Goal: Communication & Community: Answer question/provide support

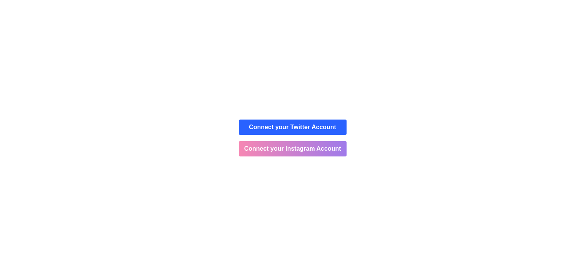
click at [287, 148] on button "Connect your Instagram Account" at bounding box center [293, 148] width 108 height 15
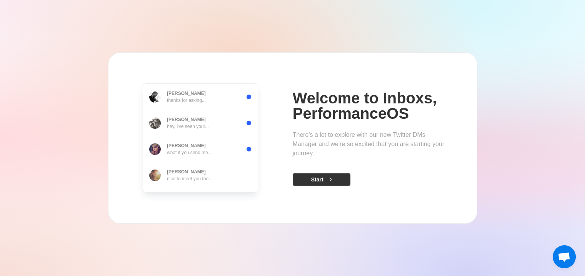
click at [319, 177] on button "Start" at bounding box center [321, 179] width 58 height 12
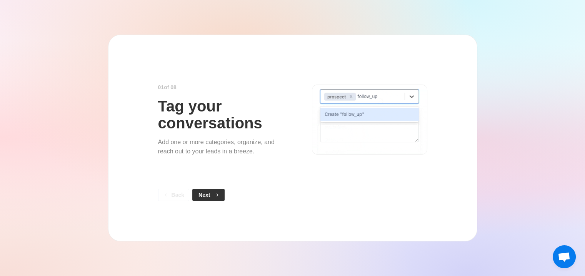
click at [207, 198] on button "Next" at bounding box center [208, 195] width 32 height 12
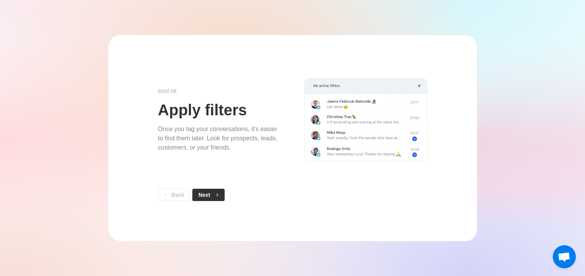
click at [218, 195] on icon "button" at bounding box center [217, 194] width 2 height 3
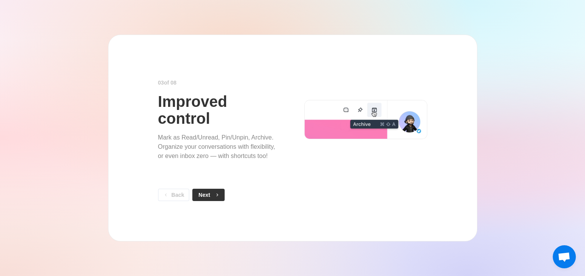
click at [216, 195] on icon "button" at bounding box center [216, 194] width 5 height 5
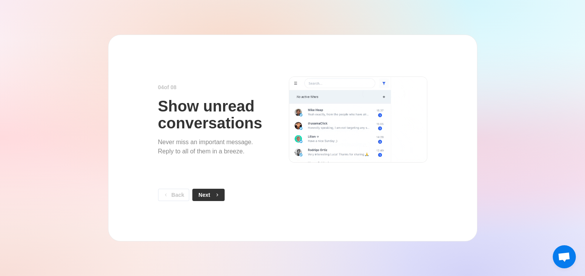
click at [219, 197] on icon "button" at bounding box center [216, 194] width 5 height 5
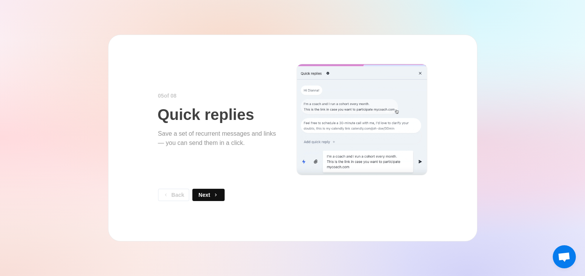
click at [218, 197] on icon "button" at bounding box center [215, 194] width 5 height 5
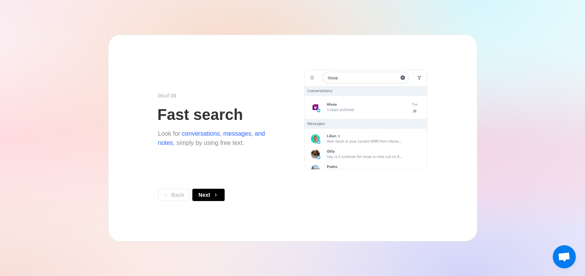
click at [218, 197] on icon "button" at bounding box center [215, 194] width 5 height 5
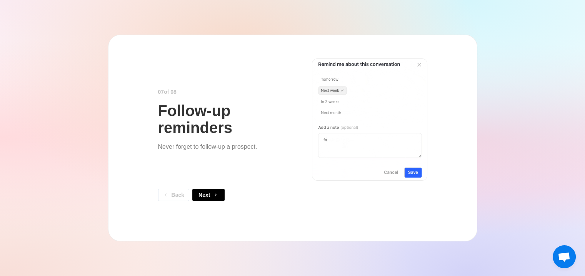
click at [218, 197] on icon "button" at bounding box center [215, 194] width 5 height 5
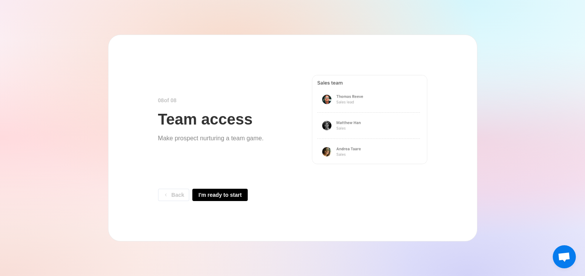
click at [219, 197] on button "I'm ready to start" at bounding box center [219, 195] width 55 height 12
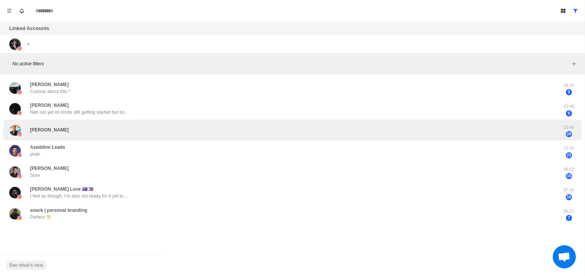
click at [129, 125] on div "Bartłomiej Ptak" at bounding box center [284, 130] width 550 height 15
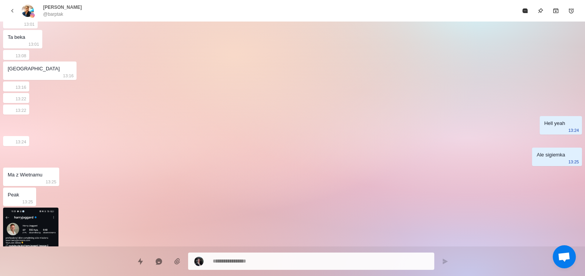
scroll to position [828, 0]
click at [9, 10] on icon "back" at bounding box center [12, 10] width 7 height 7
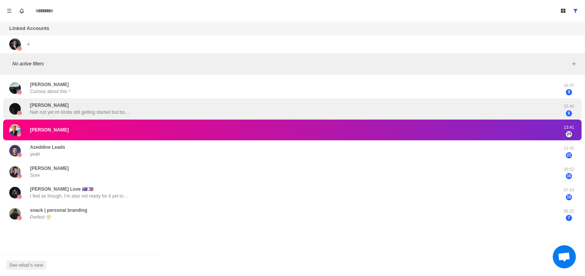
scroll to position [0, 0]
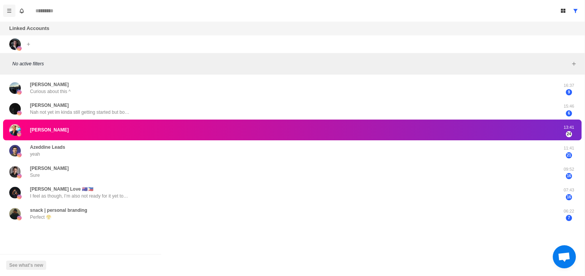
click at [8, 12] on icon "Menu" at bounding box center [9, 10] width 5 height 5
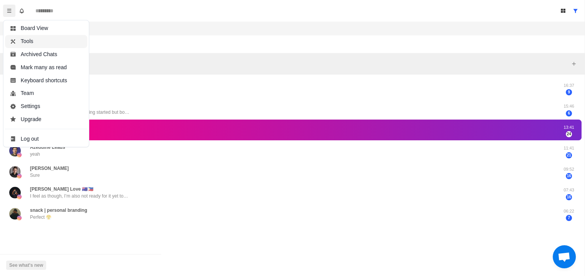
click at [48, 37] on button "Tools" at bounding box center [46, 41] width 82 height 13
type textarea "*"
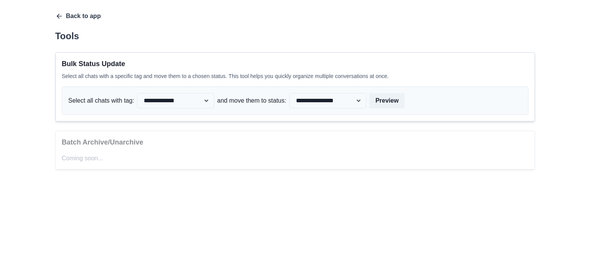
click at [60, 14] on icon "button" at bounding box center [59, 16] width 8 height 8
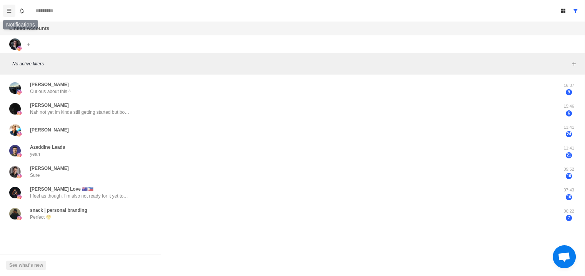
click at [12, 11] on button "Menu" at bounding box center [9, 11] width 12 height 12
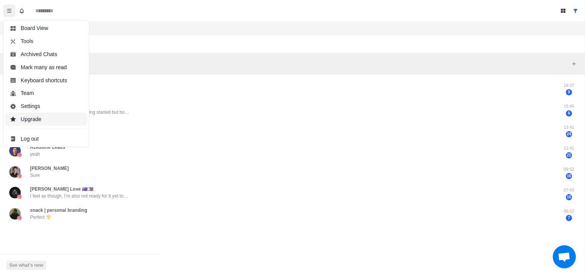
click at [40, 115] on button "Upgrade" at bounding box center [46, 119] width 82 height 13
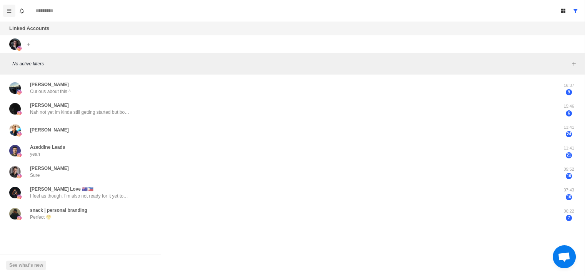
click at [7, 10] on icon "Menu" at bounding box center [9, 10] width 5 height 5
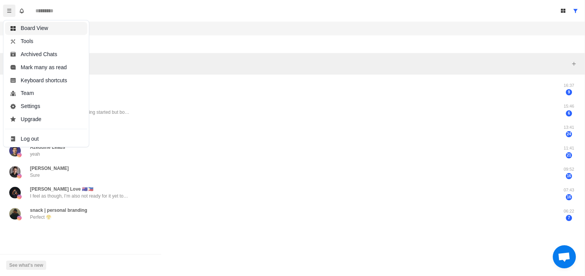
click at [49, 32] on button "Board View" at bounding box center [46, 28] width 82 height 13
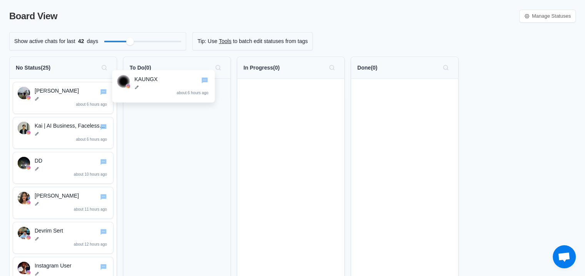
drag, startPoint x: 162, startPoint y: 95, endPoint x: 190, endPoint y: 98, distance: 28.7
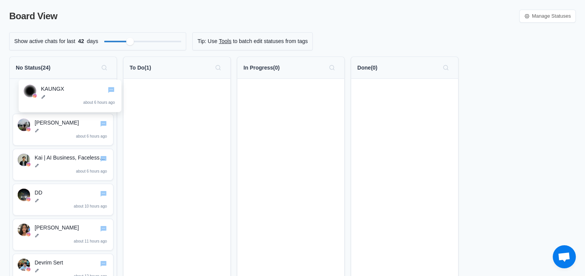
drag, startPoint x: 182, startPoint y: 97, endPoint x: 75, endPoint y: 96, distance: 107.2
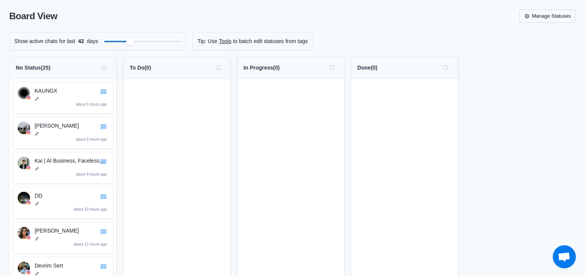
click at [563, 11] on link "Manage Statuses" at bounding box center [547, 16] width 56 height 13
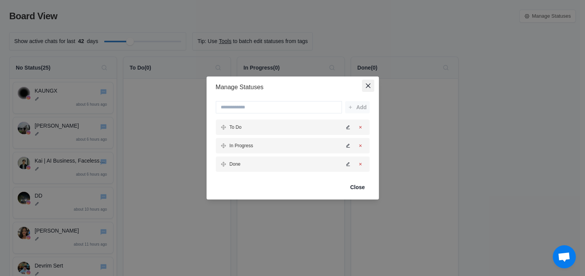
click at [370, 83] on icon "Close" at bounding box center [367, 85] width 5 height 5
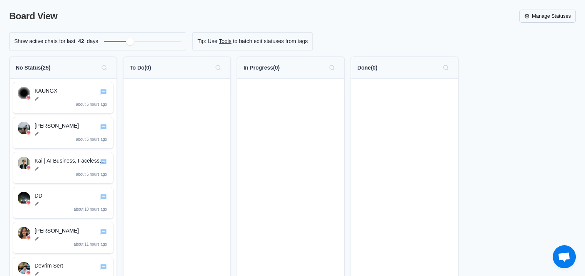
click at [539, 11] on link "Manage Statuses" at bounding box center [547, 16] width 56 height 13
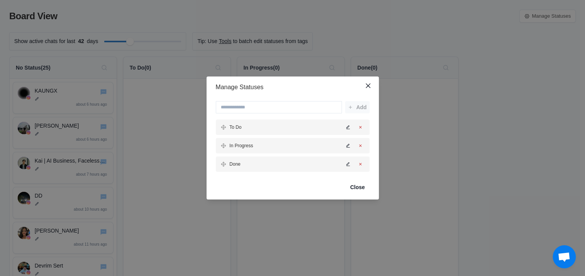
click at [349, 146] on icon "Edit status" at bounding box center [348, 145] width 5 height 5
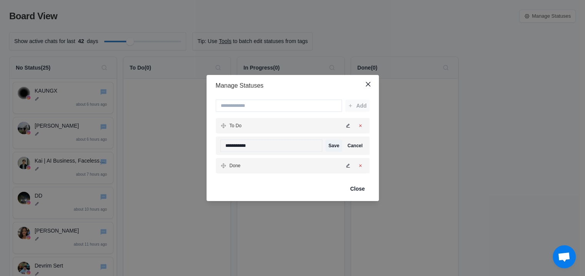
drag, startPoint x: 256, startPoint y: 143, endPoint x: 220, endPoint y: 139, distance: 36.8
click at [222, 140] on div "**********" at bounding box center [293, 145] width 154 height 18
type input "**********"
click at [349, 165] on icon "Edit status" at bounding box center [348, 165] width 5 height 5
click at [282, 169] on input "****" at bounding box center [271, 164] width 102 height 12
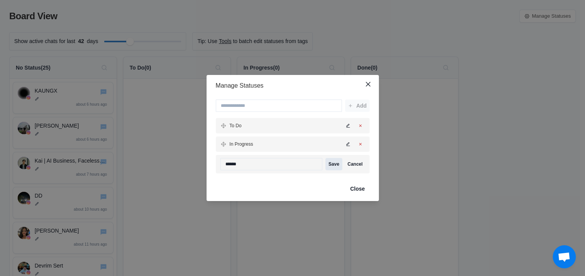
type input "******"
click at [334, 168] on button "Save" at bounding box center [333, 164] width 17 height 12
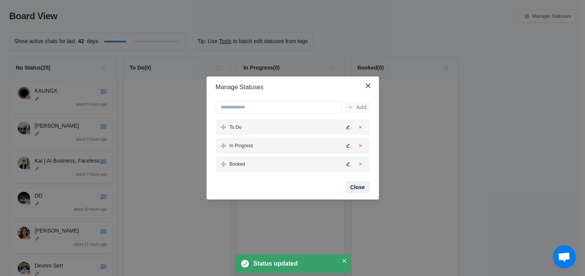
click at [361, 188] on button "Close" at bounding box center [357, 187] width 24 height 12
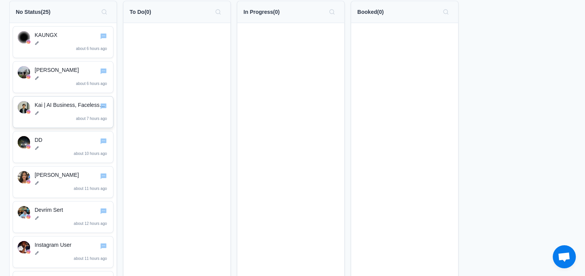
scroll to position [77, 0]
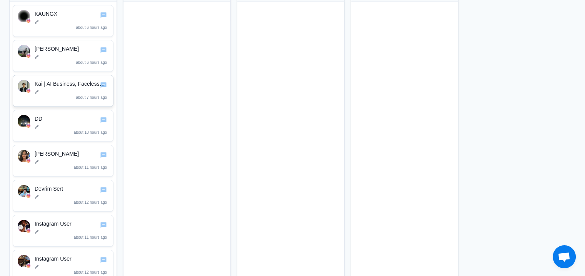
click at [63, 98] on div "Kai | AI Business, Faceless Content, Digital Freedom about 7 hours ago" at bounding box center [72, 91] width 74 height 22
click at [74, 94] on div "Kai | AI Business, Faceless Content, Digital Freedom about 7 hours ago" at bounding box center [72, 91] width 74 height 22
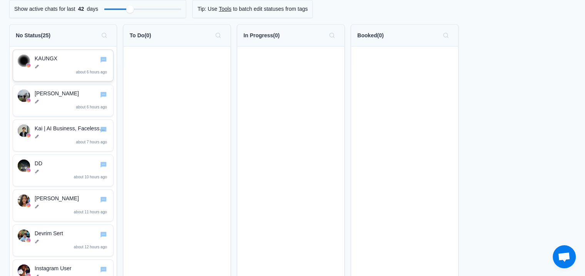
scroll to position [0, 0]
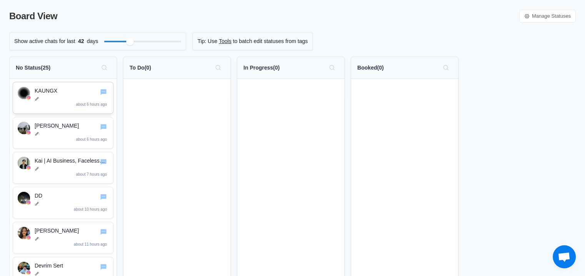
click at [63, 90] on p "KAUNGX" at bounding box center [72, 91] width 74 height 8
click at [105, 93] on icon "Go to chat" at bounding box center [103, 92] width 6 height 6
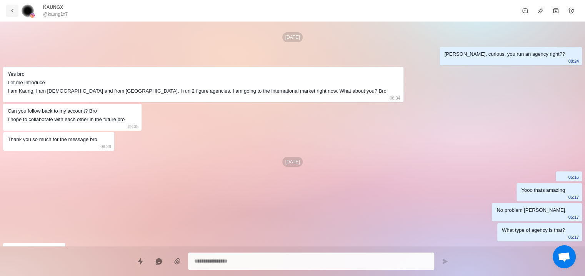
click at [7, 13] on button "back" at bounding box center [12, 11] width 12 height 12
type textarea "*"
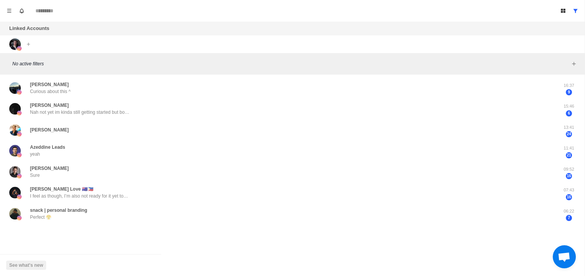
click at [9, 17] on div "Board View Tools Archived Chats Mark many as read Keyboard shortcuts Team Setti…" at bounding box center [292, 11] width 584 height 22
click at [10, 12] on icon "Menu" at bounding box center [9, 10] width 4 height 3
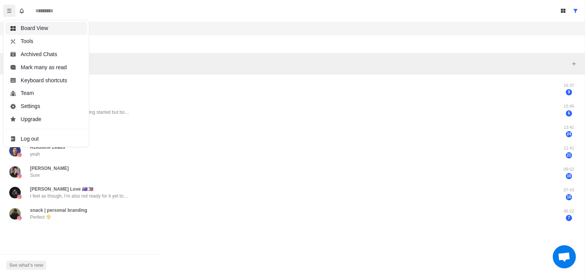
click at [30, 31] on button "Board View" at bounding box center [46, 28] width 82 height 13
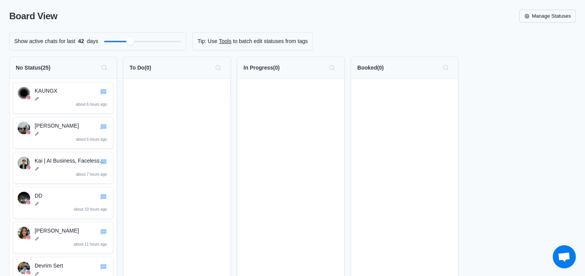
click at [559, 17] on link "Manage Statuses" at bounding box center [547, 16] width 56 height 13
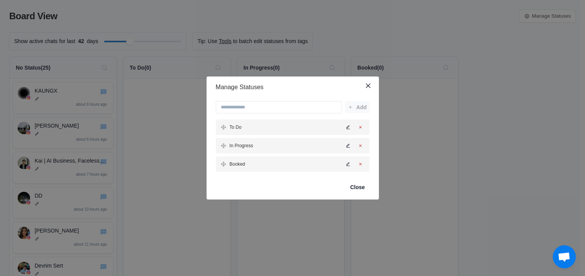
click at [345, 146] on div "In Progress" at bounding box center [293, 145] width 154 height 15
click at [347, 145] on button "Edit status" at bounding box center [347, 145] width 9 height 9
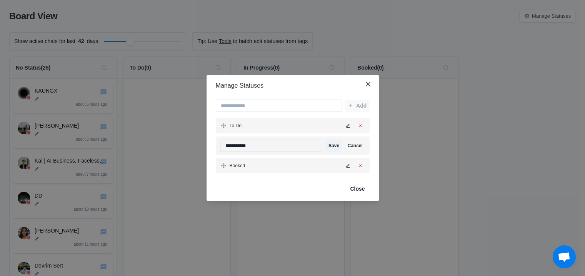
drag, startPoint x: 242, startPoint y: 145, endPoint x: 205, endPoint y: 144, distance: 36.5
click at [206, 144] on div "**********" at bounding box center [292, 138] width 585 height 276
drag, startPoint x: 260, startPoint y: 145, endPoint x: 238, endPoint y: 147, distance: 22.4
click at [238, 147] on input "**********" at bounding box center [271, 146] width 102 height 12
drag, startPoint x: 244, startPoint y: 144, endPoint x: 239, endPoint y: 146, distance: 5.2
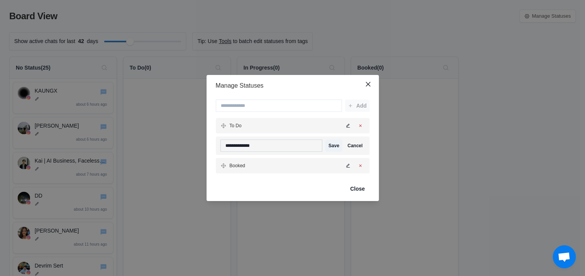
click at [239, 146] on input "**********" at bounding box center [271, 146] width 102 height 12
type input "**********"
click at [337, 147] on button "Save" at bounding box center [333, 146] width 17 height 12
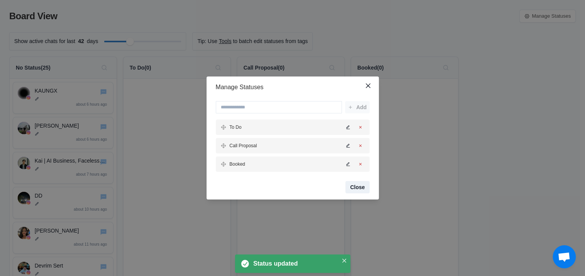
click at [359, 188] on button "Close" at bounding box center [357, 187] width 24 height 12
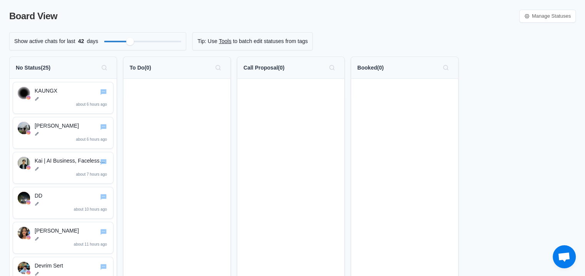
drag, startPoint x: 130, startPoint y: 220, endPoint x: 120, endPoint y: 146, distance: 74.8
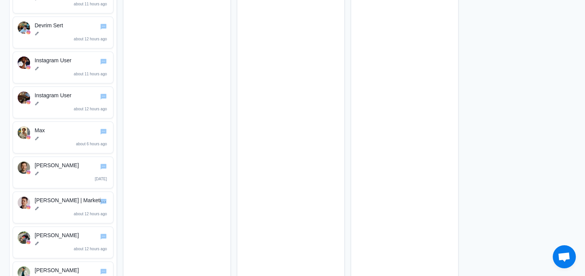
scroll to position [692, 0]
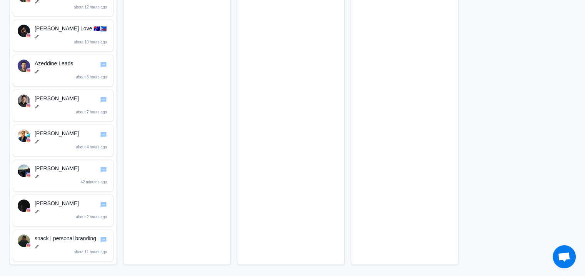
drag, startPoint x: 123, startPoint y: 104, endPoint x: 128, endPoint y: 274, distance: 170.0
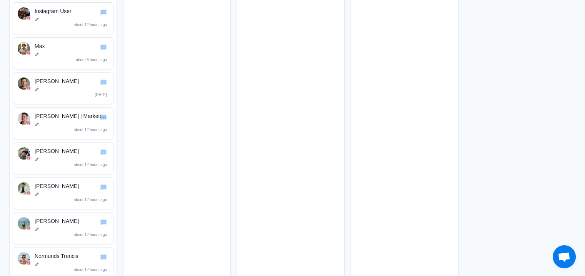
scroll to position [0, 0]
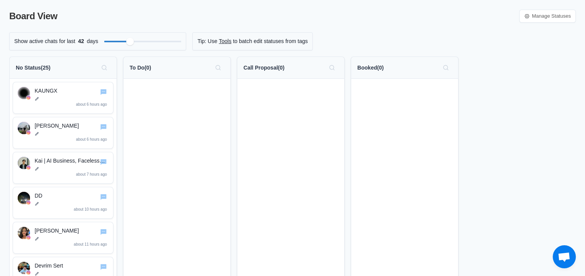
drag, startPoint x: 122, startPoint y: 252, endPoint x: 124, endPoint y: 149, distance: 103.0
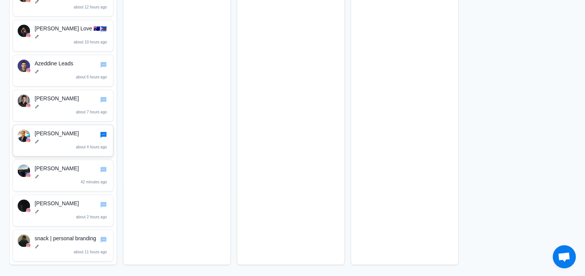
click at [104, 132] on icon "Go to chat" at bounding box center [103, 135] width 6 height 6
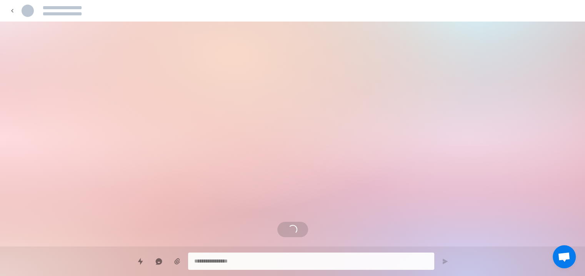
scroll to position [1059, 0]
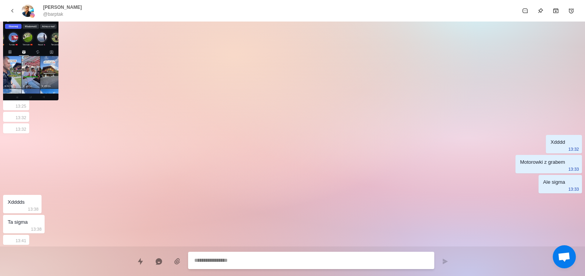
click at [308, 259] on textarea at bounding box center [311, 260] width 234 height 11
type textarea "*"
type textarea "**"
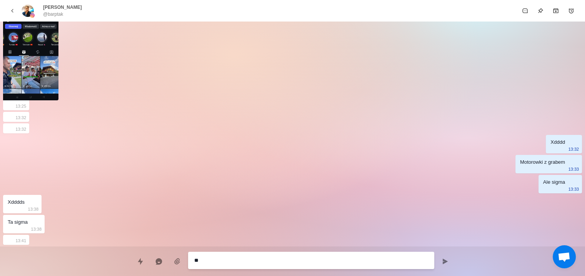
type textarea "*"
type textarea "***"
type textarea "*"
type textarea "****"
type textarea "*"
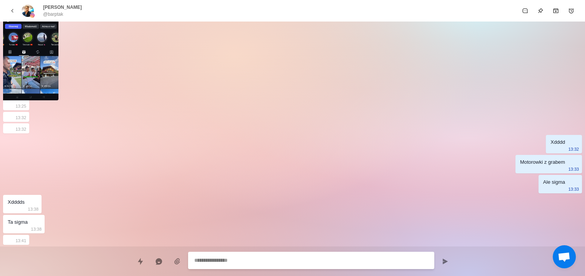
scroll to position [1079, 0]
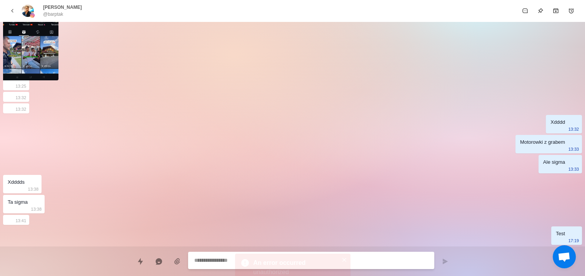
type textarea "*"
type textarea "**"
type textarea "*"
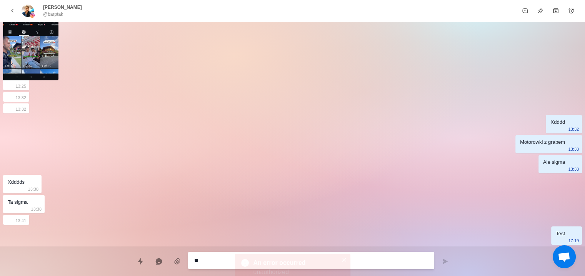
type textarea "***"
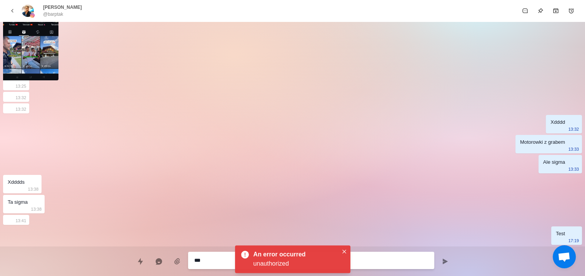
type textarea "*"
type textarea "****"
click at [345, 251] on icon "Close" at bounding box center [344, 251] width 4 height 4
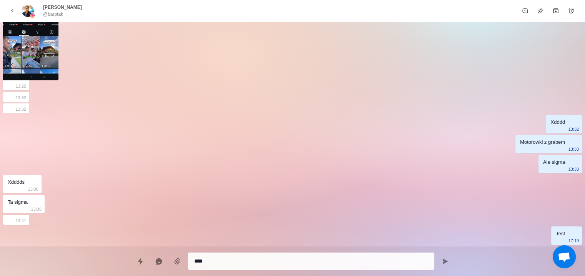
scroll to position [1059, 0]
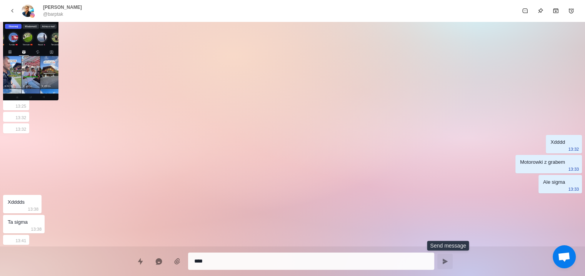
click at [448, 262] on icon "Send message" at bounding box center [445, 261] width 6 height 6
type textarea "*"
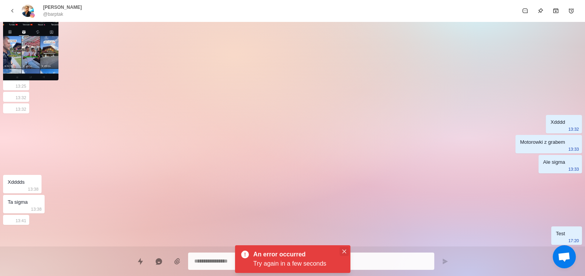
click at [345, 253] on icon "Close" at bounding box center [344, 251] width 4 height 4
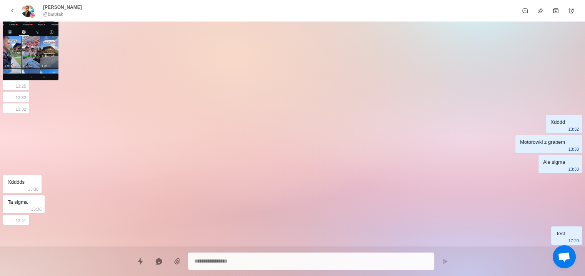
scroll to position [1059, 0]
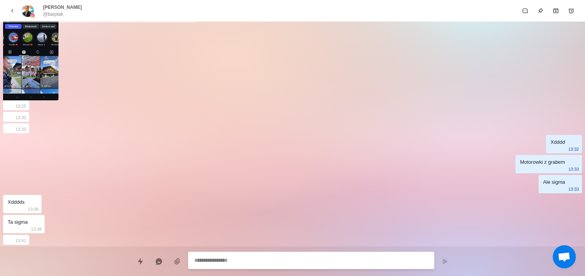
click at [225, 261] on textarea at bounding box center [311, 260] width 234 height 11
type textarea "*"
type textarea "**"
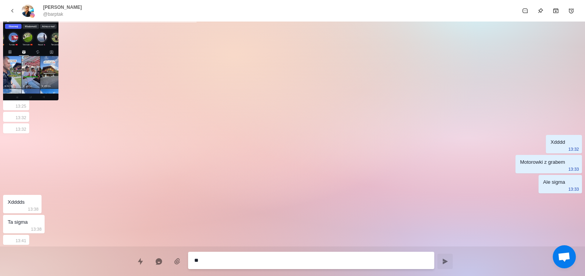
type textarea "*"
type textarea "***"
type textarea "*"
type textarea "****"
type textarea "*"
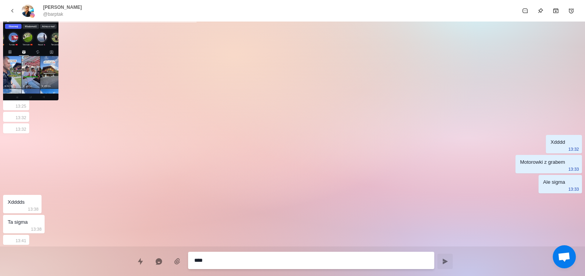
type textarea "***"
type textarea "*"
type textarea "**"
type textarea "*"
type textarea "****"
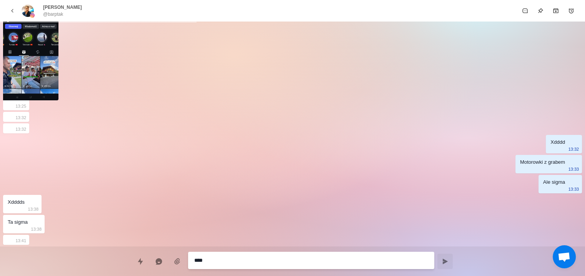
type textarea "*"
type textarea "*****"
type textarea "*"
type textarea "******"
type textarea "*"
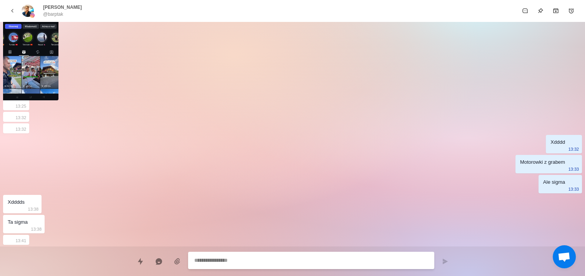
scroll to position [1079, 0]
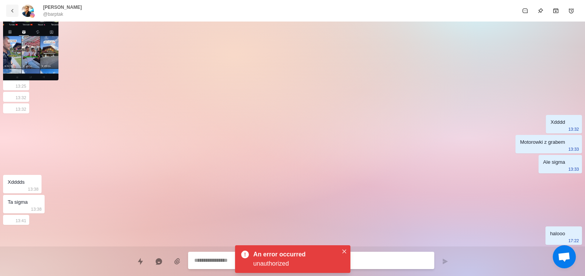
click at [10, 12] on icon "back" at bounding box center [12, 10] width 7 height 7
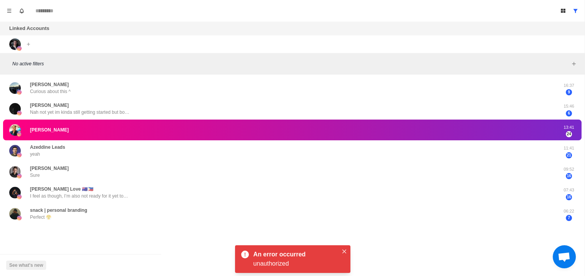
click at [14, 49] on div "Connect X account Connect Instagram account" at bounding box center [21, 44] width 42 height 18
click at [12, 46] on img at bounding box center [15, 44] width 12 height 12
click at [13, 43] on img at bounding box center [15, 44] width 12 height 12
click at [27, 43] on icon "Add account" at bounding box center [28, 44] width 5 height 5
click at [52, 75] on button "Connect Instagram account" at bounding box center [69, 72] width 86 height 13
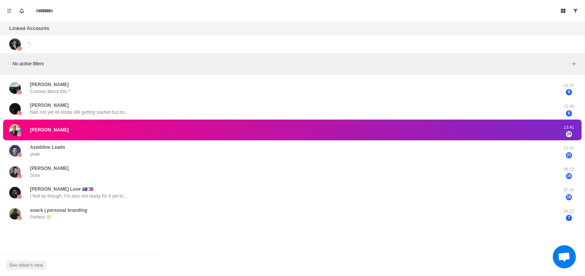
type textarea "*"
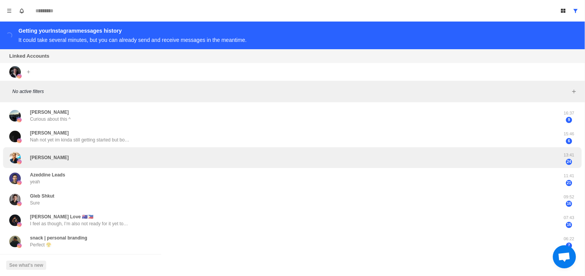
click at [80, 157] on div "[PERSON_NAME]" at bounding box center [284, 157] width 550 height 15
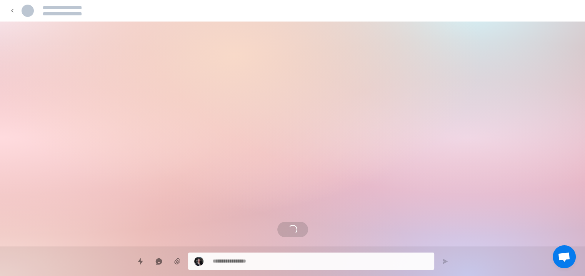
scroll to position [1059, 0]
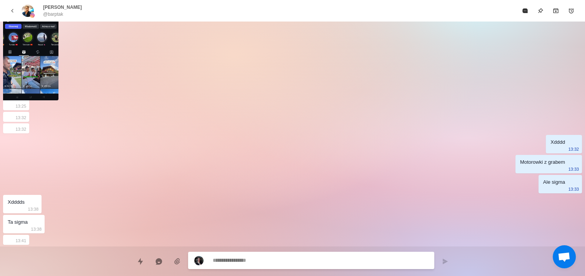
click at [244, 263] on textarea at bounding box center [320, 260] width 215 height 11
type textarea "*"
type textarea "**"
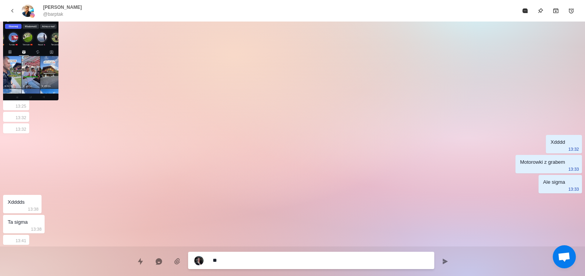
type textarea "*"
type textarea "***"
type textarea "*"
type textarea "****"
type textarea "*"
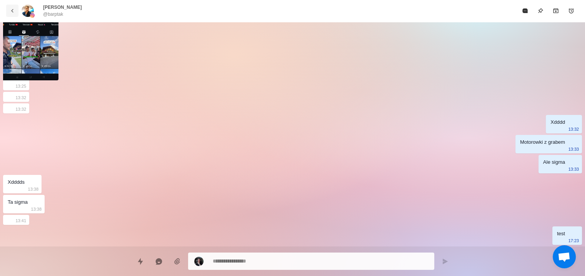
click at [7, 11] on button "back" at bounding box center [12, 11] width 12 height 12
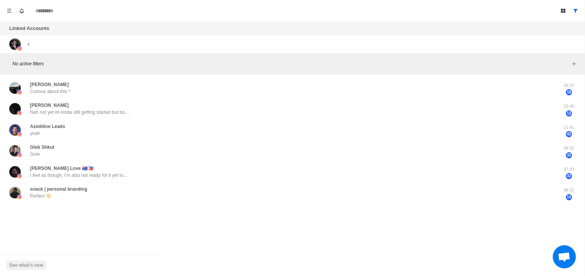
scroll to position [1019, 0]
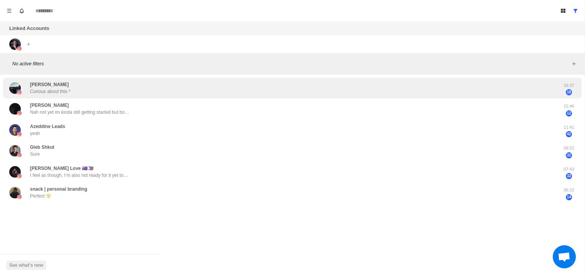
click at [85, 85] on div "Bailey Thomson Curious about this ^" at bounding box center [284, 88] width 550 height 15
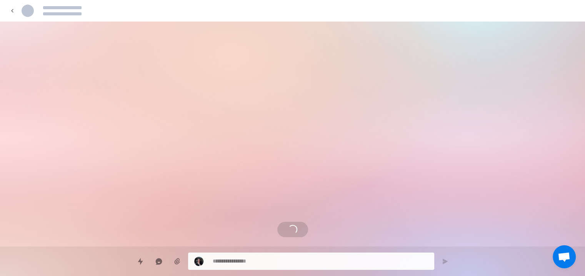
scroll to position [0, 0]
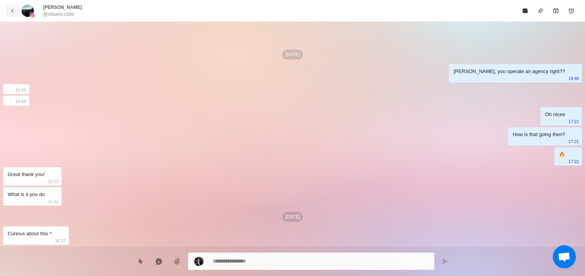
click at [13, 14] on icon "back" at bounding box center [12, 10] width 7 height 7
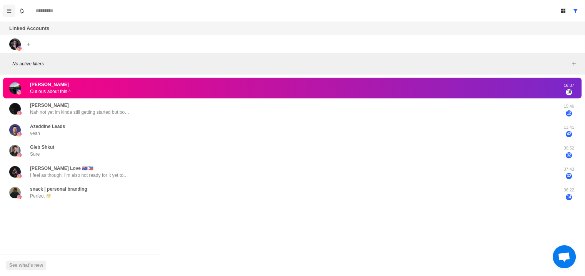
click at [13, 13] on button "Menu" at bounding box center [9, 11] width 12 height 12
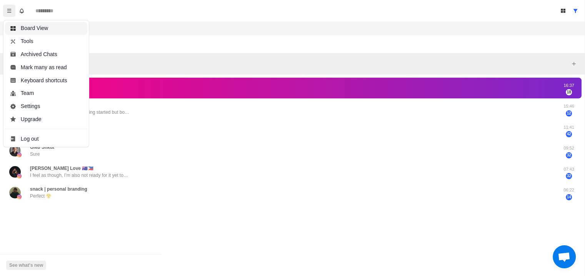
click at [39, 24] on button "Board View" at bounding box center [46, 28] width 82 height 13
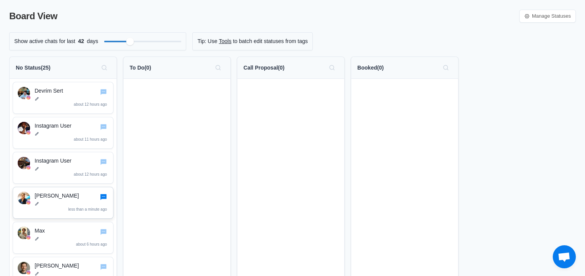
click at [106, 197] on icon "Go to chat" at bounding box center [103, 197] width 6 height 6
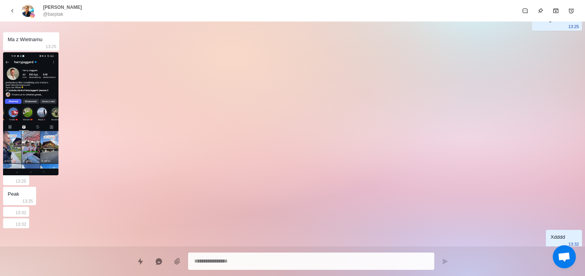
scroll to position [764, 0]
click at [180, 261] on icon "Add media" at bounding box center [177, 262] width 8 height 8
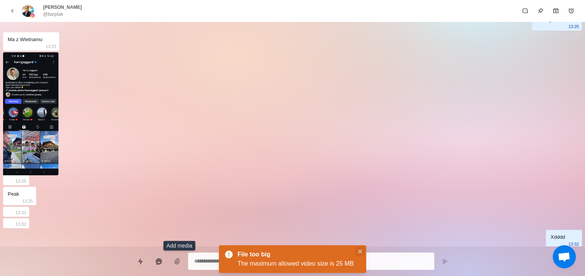
click at [356, 253] on button "Close" at bounding box center [359, 251] width 9 height 9
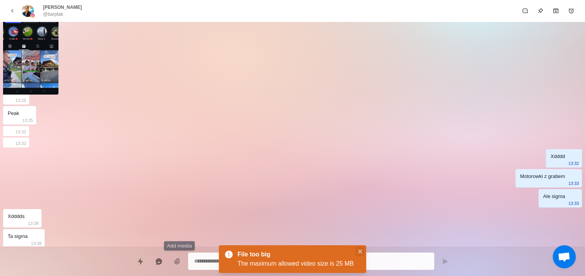
scroll to position [684, 0]
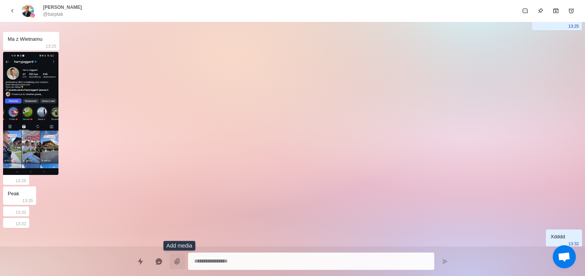
click at [178, 260] on icon "Add media" at bounding box center [177, 262] width 8 height 8
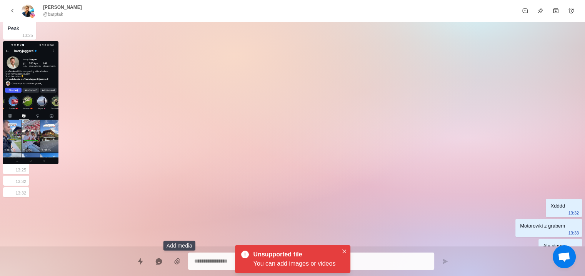
scroll to position [499, 0]
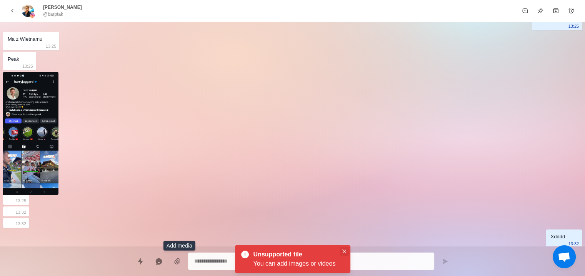
click at [344, 249] on icon "Close" at bounding box center [344, 251] width 4 height 4
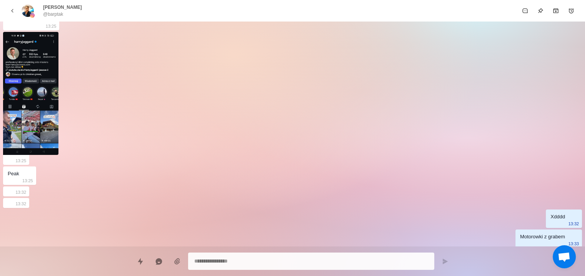
scroll to position [456, 0]
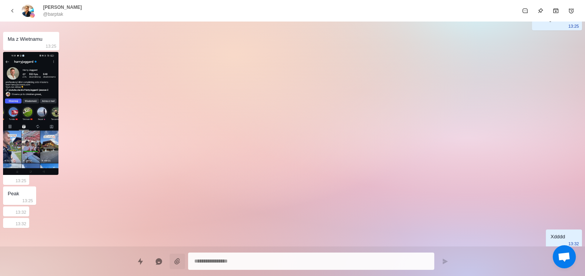
click at [181, 263] on icon "Add media" at bounding box center [177, 262] width 8 height 8
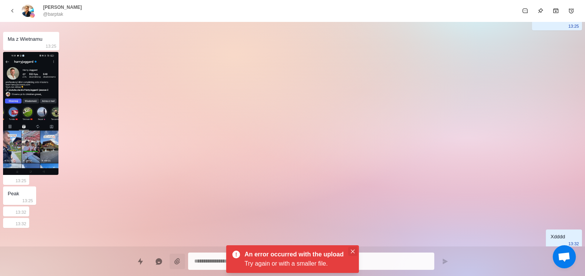
click at [352, 251] on icon "Close" at bounding box center [353, 251] width 4 height 4
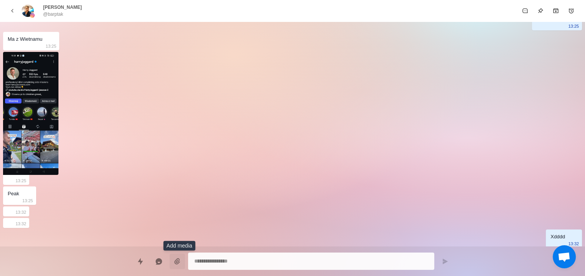
click at [179, 263] on icon "Add media" at bounding box center [177, 262] width 8 height 8
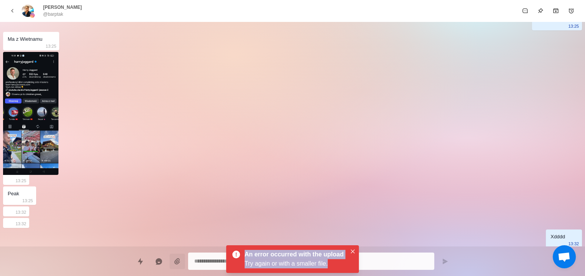
drag, startPoint x: 243, startPoint y: 253, endPoint x: 327, endPoint y: 264, distance: 85.8
click at [327, 264] on div "An error occurred with the upload Try again or with a smaller file." at bounding box center [292, 259] width 133 height 28
copy div "An error occurred with the upload Try again or with a smaller file."
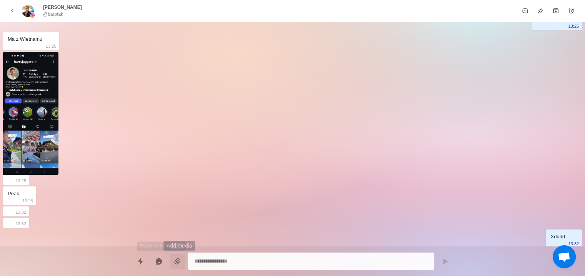
click at [188, 264] on div at bounding box center [292, 257] width 585 height 23
click at [179, 259] on icon "Add media" at bounding box center [177, 262] width 8 height 8
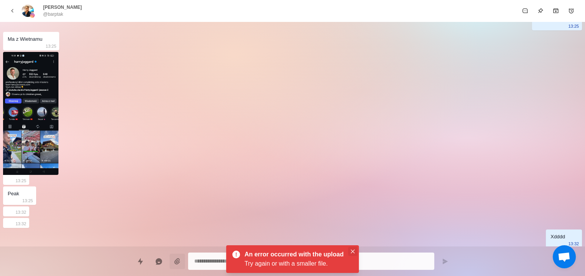
click at [349, 250] on button "Close" at bounding box center [352, 251] width 9 height 9
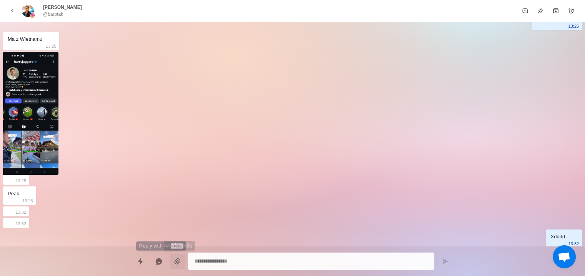
click at [184, 259] on button "Add media" at bounding box center [176, 261] width 15 height 15
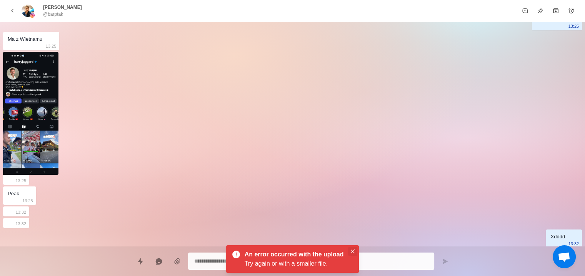
click at [349, 253] on button "Close" at bounding box center [352, 251] width 9 height 9
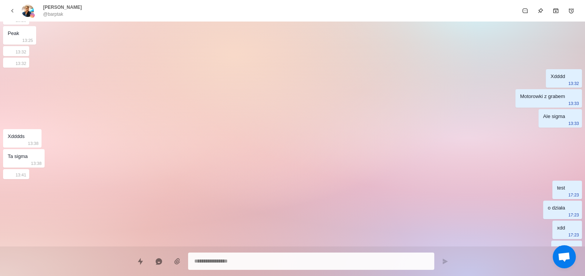
scroll to position [1091, 0]
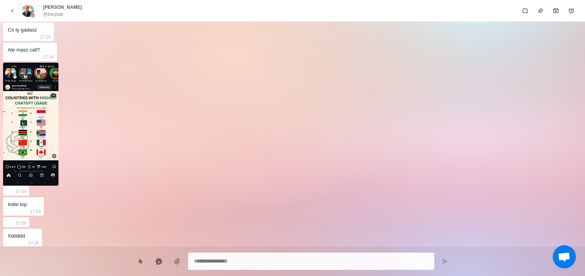
drag, startPoint x: 298, startPoint y: 70, endPoint x: 238, endPoint y: 155, distance: 104.2
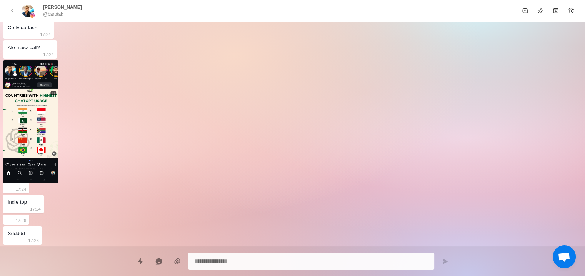
click at [12, 15] on button "back" at bounding box center [12, 11] width 12 height 12
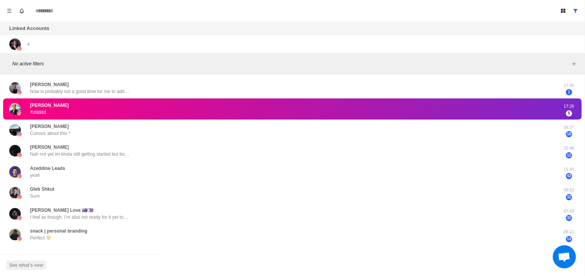
type textarea "*"
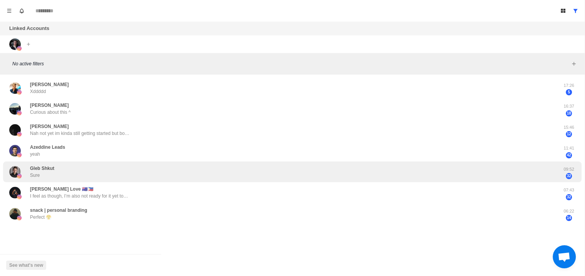
click at [53, 168] on p "Gleb Shkut" at bounding box center [42, 168] width 24 height 7
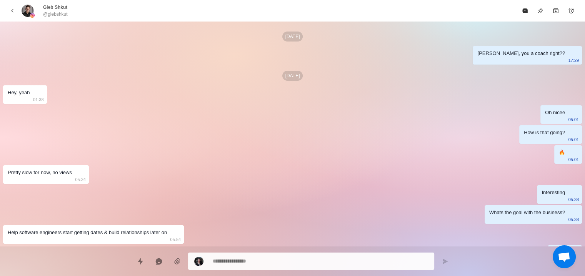
drag, startPoint x: 350, startPoint y: 110, endPoint x: 351, endPoint y: 119, distance: 8.5
drag, startPoint x: 351, startPoint y: 118, endPoint x: 347, endPoint y: 69, distance: 48.9
drag, startPoint x: 488, startPoint y: 56, endPoint x: 559, endPoint y: 53, distance: 70.4
click at [558, 53] on div "Sep 18 Yooo Gleb, you a coach right?? 17:29 Sep 19 Hey, yeah 01:38 Oh nicee 05:…" at bounding box center [292, 204] width 585 height 364
click at [563, 55] on div "Yooo Gleb, you a coach right??" at bounding box center [521, 54] width 88 height 8
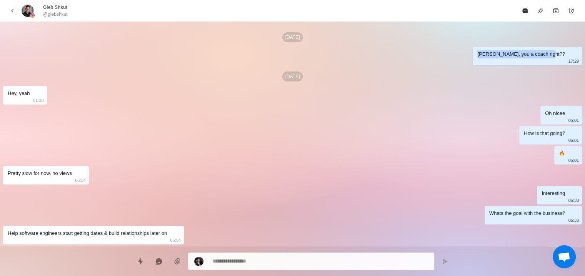
drag, startPoint x: 519, startPoint y: 58, endPoint x: 497, endPoint y: 61, distance: 22.1
click at [497, 61] on div "Yooo Gleb, you a coach right?? 17:29" at bounding box center [526, 56] width 109 height 18
click at [510, 70] on div "Sep 18 Yooo Gleb, you a coach right?? 17:29 Sep 19 Hey, yeah 01:38 Oh nicee 05:…" at bounding box center [292, 204] width 585 height 364
drag, startPoint x: 30, startPoint y: 93, endPoint x: 35, endPoint y: 102, distance: 10.0
click at [0, 96] on html "Board View Tools Archived Chats Mark many as read Keyboard shortcuts Team Setti…" at bounding box center [292, 138] width 585 height 276
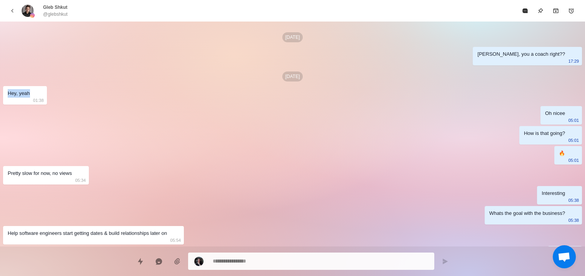
click at [65, 106] on div "Sep 18 Yooo Gleb, you a coach right?? 17:29 Sep 19 Hey, yeah 01:38 Oh nicee 05:…" at bounding box center [292, 204] width 585 height 364
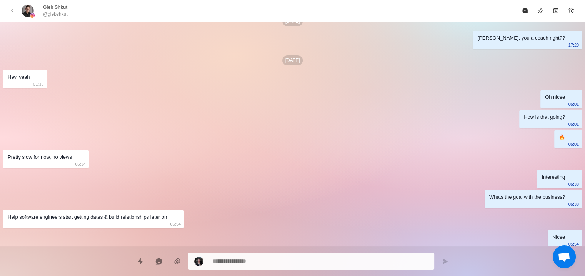
drag, startPoint x: 374, startPoint y: 103, endPoint x: 375, endPoint y: 131, distance: 27.7
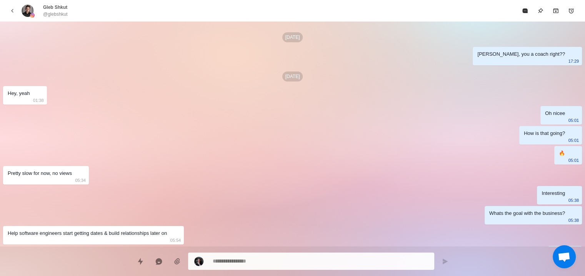
drag, startPoint x: 375, startPoint y: 140, endPoint x: 358, endPoint y: 77, distance: 65.2
click at [569, 111] on div "Sep 18 Yooo Gleb, you a coach right?? 17:29 Sep 19 Hey, yeah 01:38 Oh nicee 05:…" at bounding box center [292, 204] width 585 height 364
click at [570, 124] on p "05:01" at bounding box center [573, 120] width 11 height 8
click at [576, 110] on div "Oh nicee 05:01" at bounding box center [561, 115] width 42 height 18
click at [568, 126] on div "How is that going? 05:01" at bounding box center [550, 135] width 63 height 18
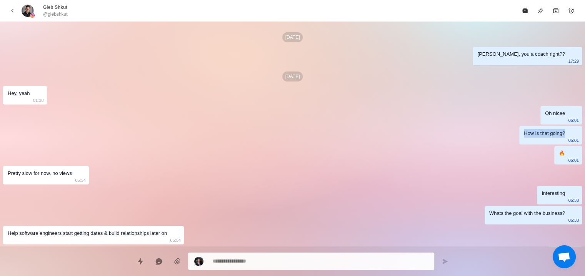
drag, startPoint x: 525, startPoint y: 133, endPoint x: 586, endPoint y: 138, distance: 61.3
click at [584, 138] on html "Board View Tools Archived Chats Mark many as read Keyboard shortcuts Team Setti…" at bounding box center [292, 138] width 585 height 276
click at [573, 136] on p "05:01" at bounding box center [573, 140] width 11 height 8
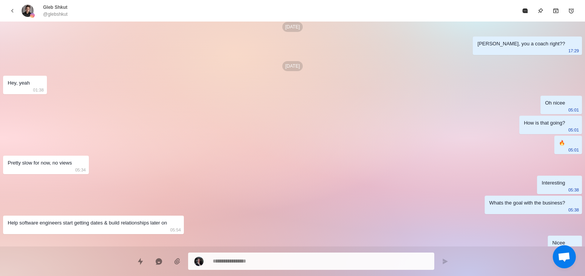
drag, startPoint x: 374, startPoint y: 117, endPoint x: 458, endPoint y: 145, distance: 87.9
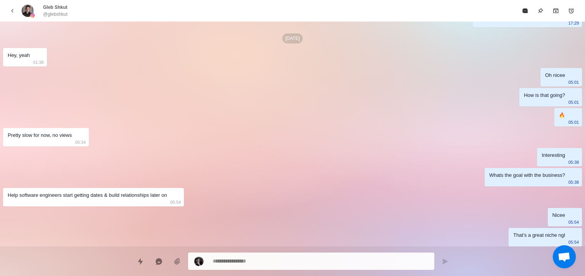
drag, startPoint x: 514, startPoint y: 103, endPoint x: 514, endPoint y: 108, distance: 5.4
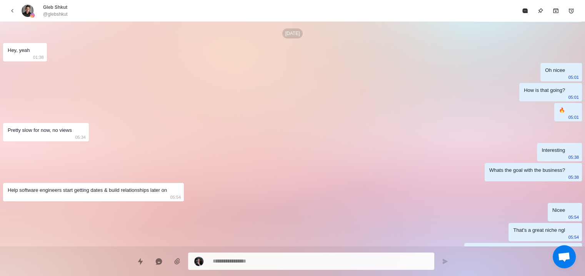
drag, startPoint x: 514, startPoint y: 108, endPoint x: 146, endPoint y: 142, distance: 369.0
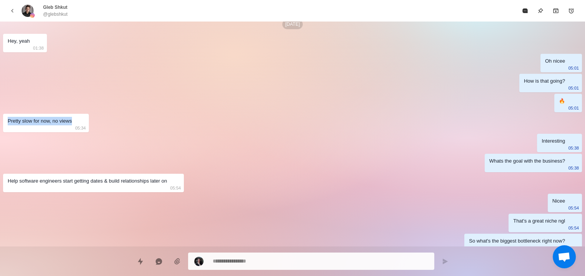
drag, startPoint x: 78, startPoint y: 119, endPoint x: 2, endPoint y: 123, distance: 75.9
click at [2, 123] on div "Sep 18 Yooo Gleb, you a coach right?? 17:29 Sep 19 Hey, yeah 01:38 Oh nicee 05:…" at bounding box center [292, 151] width 585 height 364
click at [38, 130] on div "Pretty slow for now, no views 05:34" at bounding box center [46, 123] width 86 height 18
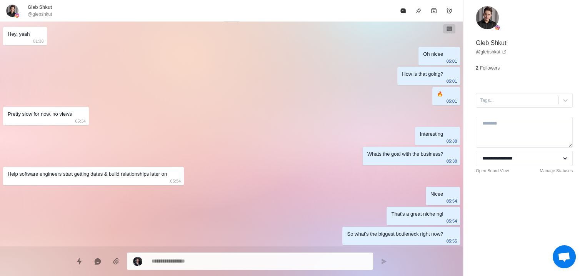
scroll to position [64, 0]
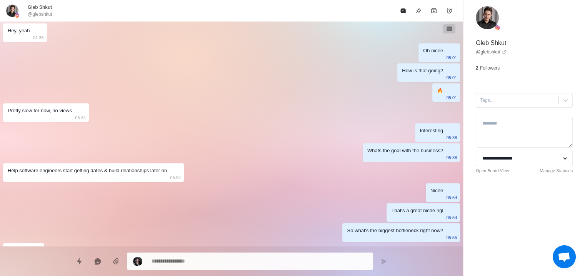
drag, startPoint x: 291, startPoint y: 88, endPoint x: 135, endPoint y: 102, distance: 156.2
drag, startPoint x: 76, startPoint y: 108, endPoint x: 18, endPoint y: 112, distance: 58.2
click at [18, 112] on div "Pretty slow for now, no views 05:34" at bounding box center [46, 111] width 86 height 18
drag, startPoint x: 92, startPoint y: 123, endPoint x: 53, endPoint y: 123, distance: 38.8
click at [53, 123] on div "Sep 18 Yooo Gleb, you a coach right?? 17:29 Sep 19 Hey, yeah 01:38 Oh nicee 05:…" at bounding box center [231, 140] width 463 height 364
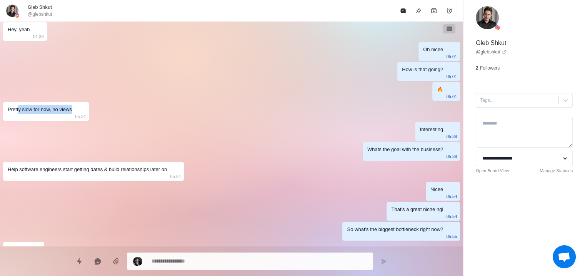
click at [130, 114] on div "Sep 18 Yooo Gleb, you a coach right?? 17:29 Sep 19 Hey, yeah 01:38 Oh nicee 05:…" at bounding box center [231, 140] width 463 height 364
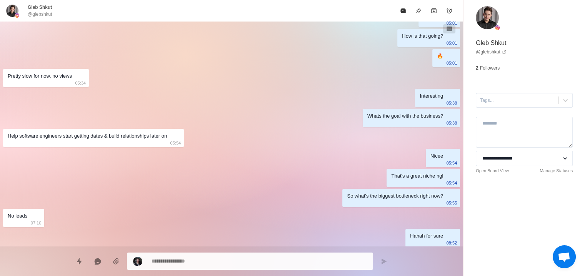
drag, startPoint x: 84, startPoint y: 98, endPoint x: 91, endPoint y: 123, distance: 25.1
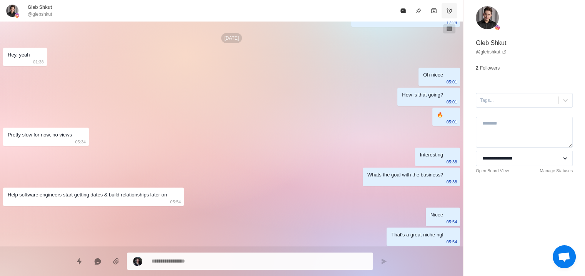
scroll to position [0, 0]
click at [34, 11] on p "@glebshkut" at bounding box center [40, 14] width 25 height 7
click at [496, 25] on img at bounding box center [486, 17] width 23 height 23
click at [498, 52] on link "@ glebshkut" at bounding box center [490, 51] width 31 height 7
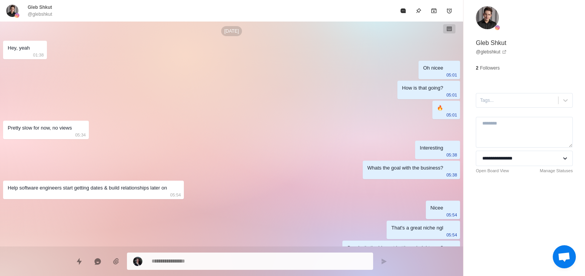
drag, startPoint x: 83, startPoint y: 128, endPoint x: 76, endPoint y: 151, distance: 23.8
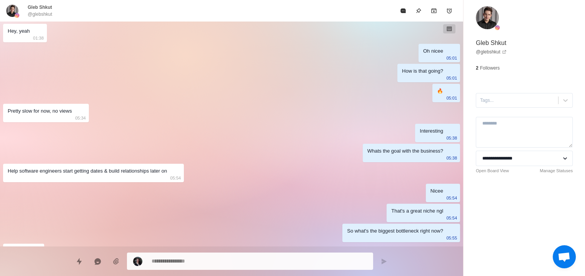
drag, startPoint x: 391, startPoint y: 139, endPoint x: 399, endPoint y: 140, distance: 8.2
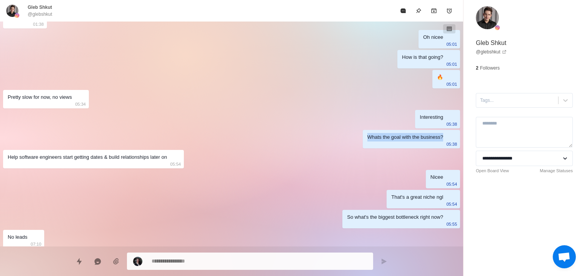
drag, startPoint x: 369, startPoint y: 139, endPoint x: 444, endPoint y: 140, distance: 75.7
click at [444, 140] on div "Whats the goal with the business? 05:38" at bounding box center [410, 139] width 97 height 18
click at [441, 143] on div "Whats the goal with the business? 05:38" at bounding box center [410, 139] width 97 height 18
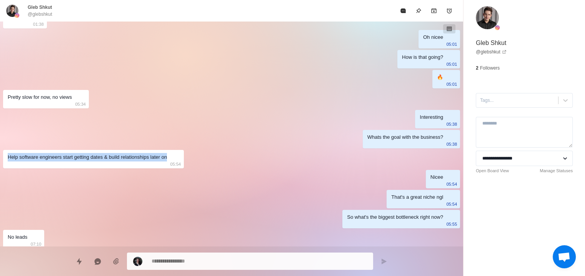
drag, startPoint x: 20, startPoint y: 157, endPoint x: 176, endPoint y: 158, distance: 155.3
click at [176, 158] on div "Help software engineers start getting dates & build relationships later on 05:54" at bounding box center [93, 159] width 181 height 18
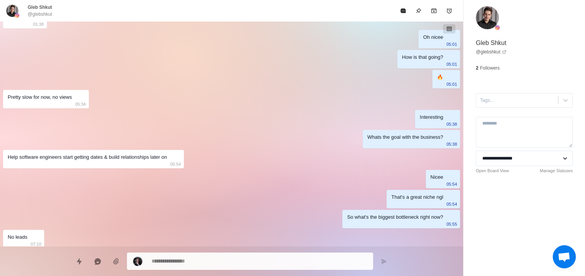
click at [176, 160] on p "05:54" at bounding box center [175, 164] width 11 height 8
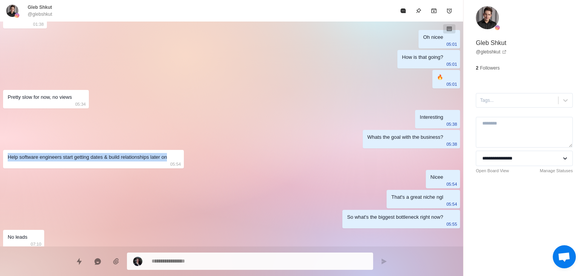
drag, startPoint x: 181, startPoint y: 155, endPoint x: 5, endPoint y: 157, distance: 175.7
click at [5, 157] on div "Help software engineers start getting dates & build relationships later on 05:54" at bounding box center [93, 159] width 181 height 18
click at [10, 159] on div "Help software engineers start getting dates & build relationships later on" at bounding box center [87, 157] width 159 height 8
click at [5, 158] on div "Help software engineers start getting dates & build relationships later on 05:54" at bounding box center [93, 159] width 181 height 18
click at [7, 157] on div "Help software engineers start getting dates & build relationships later on 05:54" at bounding box center [93, 159] width 181 height 18
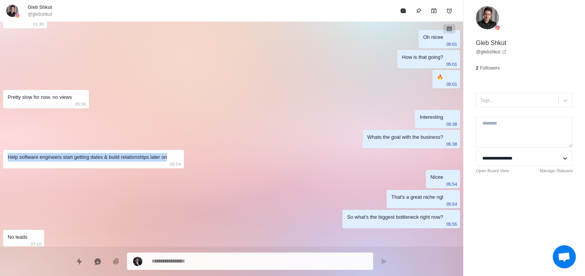
click at [10, 156] on div "Help software engineers start getting dates & build relationships later on" at bounding box center [87, 157] width 159 height 8
click at [70, 155] on div "Help software engineers start getting dates & build relationships later on" at bounding box center [87, 157] width 159 height 8
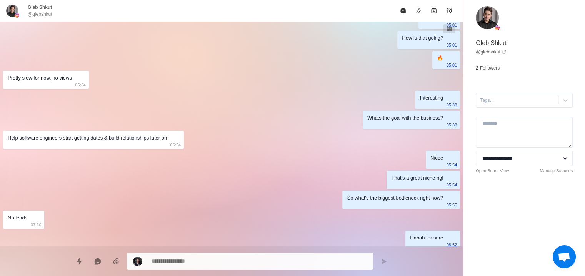
drag, startPoint x: 176, startPoint y: 143, endPoint x: 193, endPoint y: 171, distance: 32.8
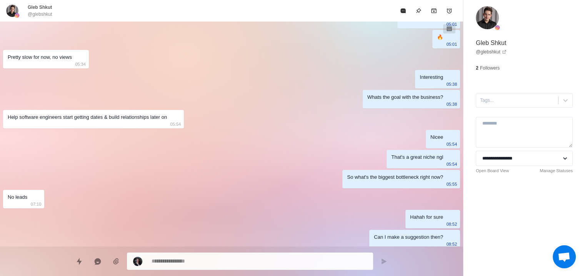
scroll to position [118, 0]
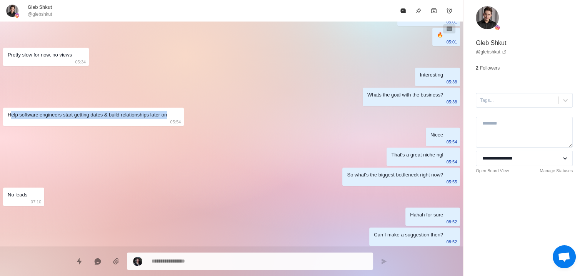
drag, startPoint x: 172, startPoint y: 112, endPoint x: 11, endPoint y: 113, distance: 161.4
click at [11, 113] on div "Help software engineers start getting dates & build relationships later on 05:54" at bounding box center [93, 117] width 181 height 18
click at [81, 125] on div "Help software engineers start getting dates & build relationships later on 05:54" at bounding box center [93, 117] width 181 height 18
click at [379, 136] on div "Sep 18 Yooo Gleb, you a coach right?? 17:29 Sep 19 Hey, yeah 01:38 Oh nicee 05:…" at bounding box center [231, 85] width 463 height 364
drag, startPoint x: 436, startPoint y: 133, endPoint x: 447, endPoint y: 148, distance: 18.5
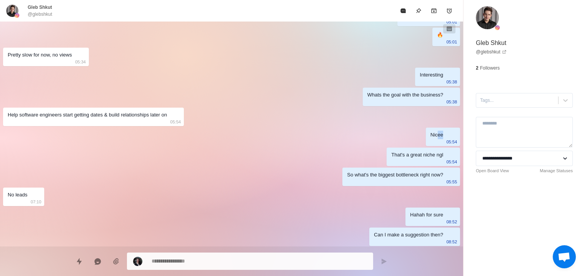
click at [449, 146] on div "Sep 18 Yooo Gleb, you a coach right?? 17:29 Sep 19 Hey, yeah 01:38 Oh nicee 05:…" at bounding box center [231, 85] width 463 height 364
click at [445, 151] on div "That's a great niche ngl 05:54" at bounding box center [422, 157] width 73 height 18
drag, startPoint x: 435, startPoint y: 136, endPoint x: 442, endPoint y: 155, distance: 19.6
click at [442, 155] on div "Sep 18 Yooo Gleb, you a coach right?? 17:29 Sep 19 Hey, yeah 01:38 Oh nicee 05:…" at bounding box center [231, 85] width 463 height 364
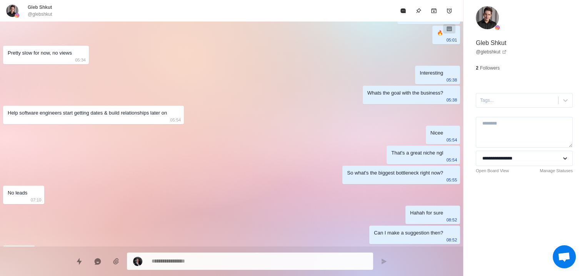
drag, startPoint x: 424, startPoint y: 136, endPoint x: 424, endPoint y: 146, distance: 10.4
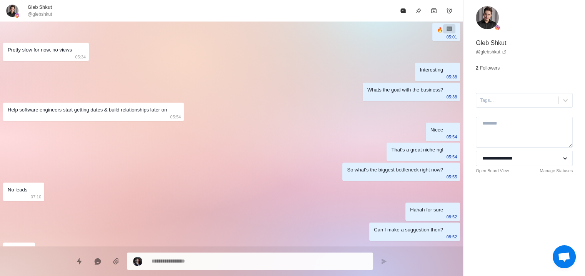
scroll to position [129, 0]
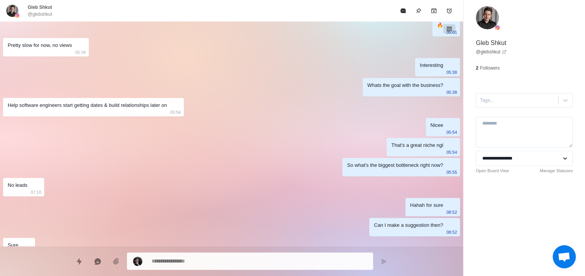
drag, startPoint x: 417, startPoint y: 138, endPoint x: 432, endPoint y: 156, distance: 23.2
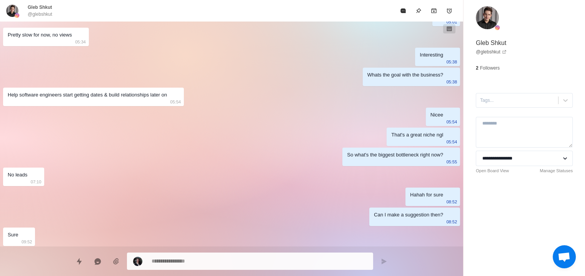
scroll to position [140, 0]
drag, startPoint x: 407, startPoint y: 125, endPoint x: 408, endPoint y: 148, distance: 22.7
drag, startPoint x: 341, startPoint y: 152, endPoint x: 452, endPoint y: 155, distance: 110.7
click at [452, 155] on div "So what's the biggest bottleneck right now? 05:55" at bounding box center [401, 155] width 118 height 18
click at [385, 183] on div "Sep 18 Yooo Gleb, you a coach right?? 17:29 Sep 19 Hey, yeah 01:38 Oh nicee 05:…" at bounding box center [231, 64] width 463 height 364
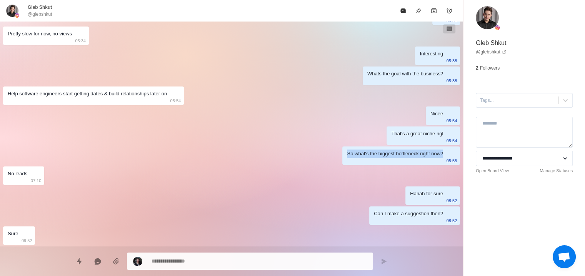
click at [401, 153] on div "So what's the biggest bottleneck right now?" at bounding box center [395, 154] width 96 height 8
click at [395, 153] on div "So what's the biggest bottleneck right now?" at bounding box center [395, 154] width 96 height 8
click at [394, 155] on div "So what's the biggest bottleneck right now?" at bounding box center [395, 154] width 96 height 8
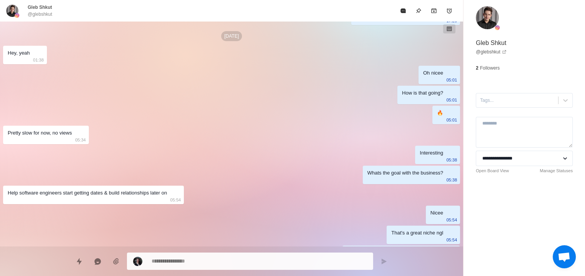
drag, startPoint x: 349, startPoint y: 153, endPoint x: 335, endPoint y: 117, distance: 38.6
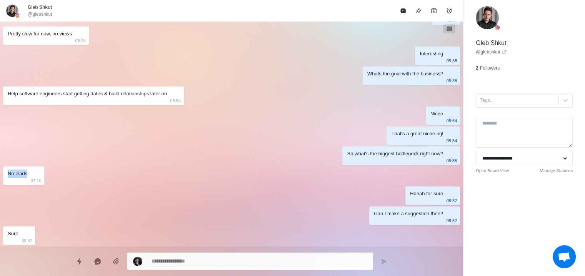
drag, startPoint x: 31, startPoint y: 171, endPoint x: 0, endPoint y: 177, distance: 31.7
click at [0, 177] on html "Board View Tools Archived Chats Mark many as read Keyboard shortcuts Team Setti…" at bounding box center [292, 138] width 585 height 276
click at [60, 179] on div "Sep 18 Yooo Gleb, you a coach right?? 17:29 Sep 19 Hey, yeah 01:38 Oh nicee 05:…" at bounding box center [231, 64] width 463 height 364
drag, startPoint x: 17, startPoint y: 176, endPoint x: 6, endPoint y: 176, distance: 11.1
click at [6, 176] on div "No leads 07:10" at bounding box center [23, 175] width 41 height 18
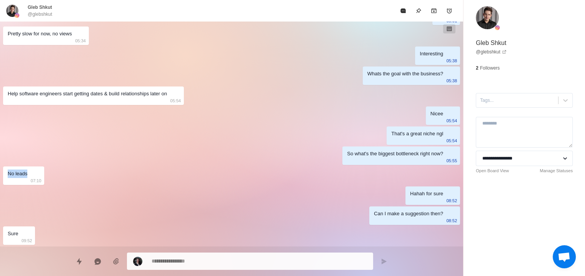
click at [25, 175] on div "No leads" at bounding box center [18, 173] width 20 height 8
drag, startPoint x: 411, startPoint y: 190, endPoint x: 451, endPoint y: 196, distance: 40.9
click at [451, 196] on div "Hahah for sure 08:52" at bounding box center [432, 195] width 55 height 18
drag, startPoint x: 439, startPoint y: 197, endPoint x: 434, endPoint y: 197, distance: 5.4
click at [439, 197] on div "Hahah for sure" at bounding box center [426, 193] width 33 height 8
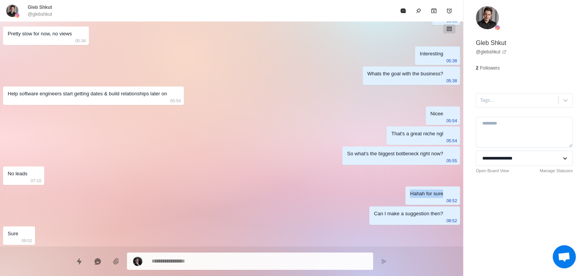
drag, startPoint x: 407, startPoint y: 189, endPoint x: 460, endPoint y: 196, distance: 53.1
click at [460, 196] on div "Sep 18 Yooo Gleb, you a coach right?? 17:29 Sep 19 Hey, yeah 01:38 Oh nicee 05:…" at bounding box center [231, 64] width 463 height 364
click at [439, 199] on div "Hahah for sure 08:52" at bounding box center [432, 195] width 55 height 18
drag, startPoint x: 371, startPoint y: 213, endPoint x: 445, endPoint y: 216, distance: 74.7
click at [445, 216] on div "Can I make a suggestion then? 08:52" at bounding box center [414, 215] width 91 height 18
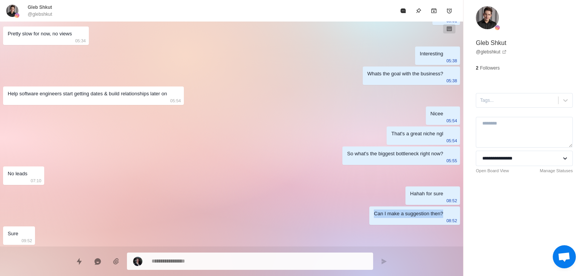
click at [444, 218] on div "Can I make a suggestion then? 08:52" at bounding box center [414, 215] width 91 height 18
drag, startPoint x: 4, startPoint y: 232, endPoint x: 0, endPoint y: 233, distance: 4.6
click at [0, 233] on html "Board View Tools Archived Chats Mark many as read Keyboard shortcuts Team Setti…" at bounding box center [292, 138] width 585 height 276
click at [45, 240] on div "Sep 18 Yooo Gleb, you a coach right?? 17:29 Sep 19 Hey, yeah 01:38 Oh nicee 05:…" at bounding box center [231, 64] width 463 height 364
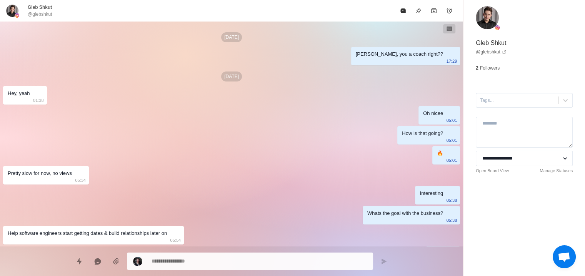
drag, startPoint x: 206, startPoint y: 173, endPoint x: 210, endPoint y: 48, distance: 125.0
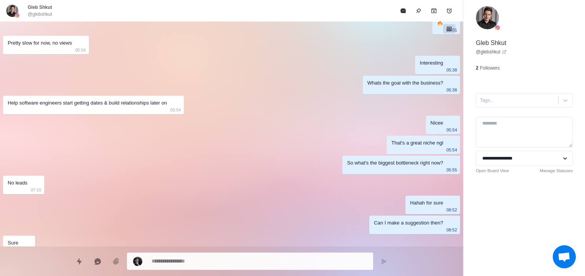
scroll to position [140, 0]
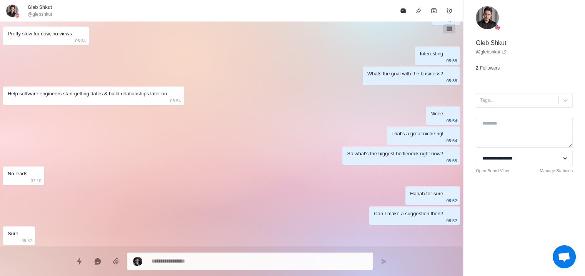
drag, startPoint x: 275, startPoint y: 82, endPoint x: 290, endPoint y: 153, distance: 73.1
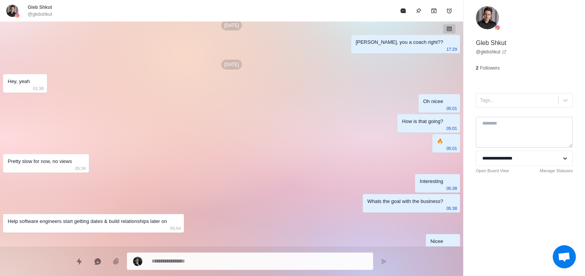
scroll to position [0, 0]
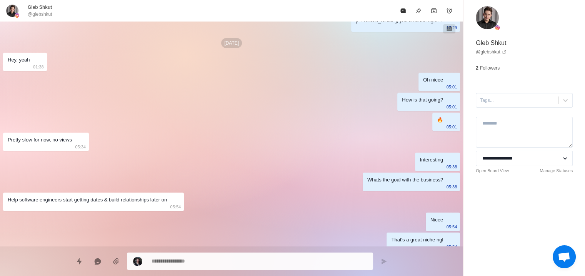
drag, startPoint x: 376, startPoint y: 102, endPoint x: 381, endPoint y: 110, distance: 9.0
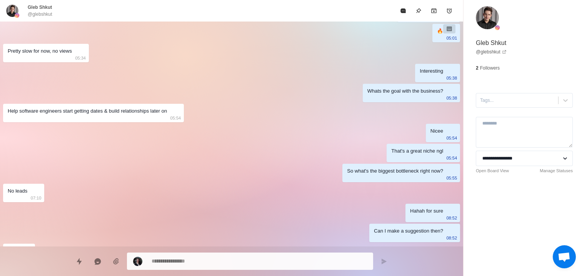
scroll to position [140, 0]
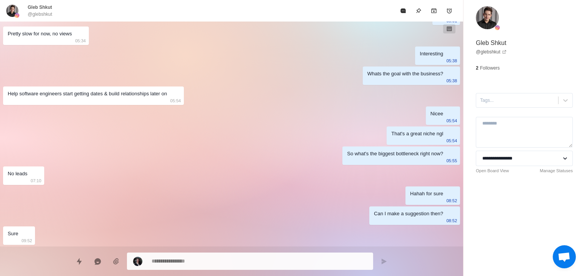
drag, startPoint x: 352, startPoint y: 160, endPoint x: 292, endPoint y: 267, distance: 123.2
click at [445, 159] on div "So what's the biggest bottleneck right now? 05:55" at bounding box center [401, 155] width 118 height 18
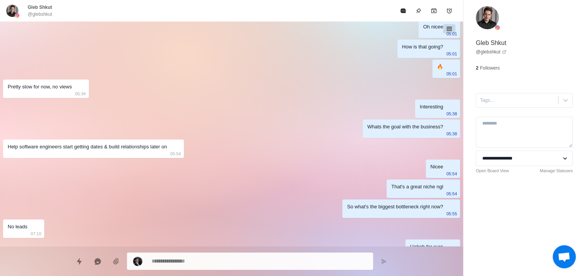
drag, startPoint x: 405, startPoint y: 197, endPoint x: 400, endPoint y: 160, distance: 37.3
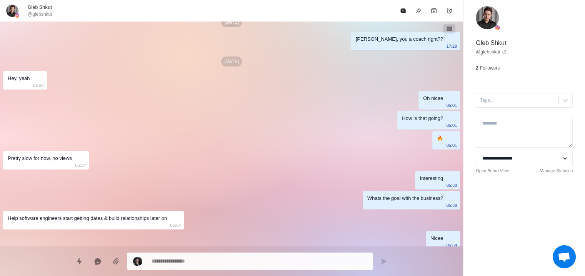
scroll to position [0, 0]
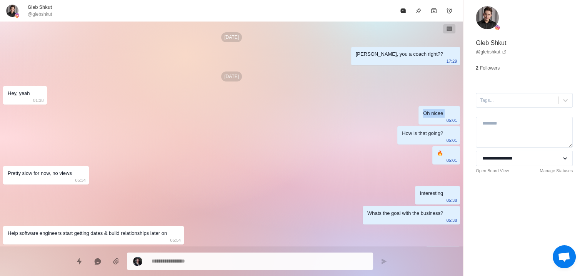
drag, startPoint x: 421, startPoint y: 111, endPoint x: 446, endPoint y: 116, distance: 25.6
click at [446, 116] on div "Oh nicee 05:01" at bounding box center [439, 115] width 42 height 18
click at [442, 117] on div "Oh nicee" at bounding box center [433, 113] width 20 height 8
drag, startPoint x: 440, startPoint y: 114, endPoint x: 445, endPoint y: 115, distance: 5.4
click at [445, 115] on div "Oh nicee 05:01" at bounding box center [439, 115] width 42 height 18
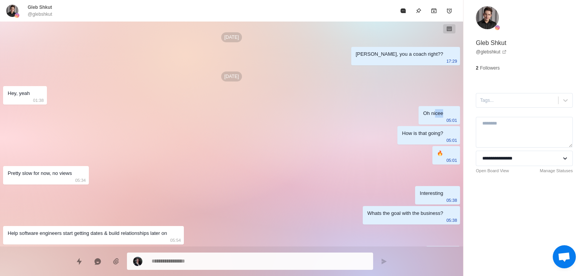
click at [444, 116] on div "Oh nicee 05:01" at bounding box center [439, 115] width 42 height 18
drag, startPoint x: 437, startPoint y: 115, endPoint x: 444, endPoint y: 116, distance: 6.5
click at [444, 116] on div "Oh nicee 05:01" at bounding box center [439, 115] width 42 height 18
drag, startPoint x: 431, startPoint y: 113, endPoint x: 447, endPoint y: 114, distance: 15.8
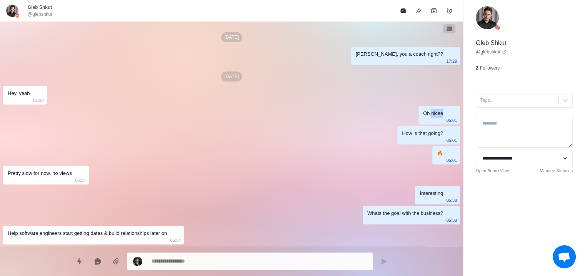
click at [447, 114] on div "Oh nicee 05:01" at bounding box center [439, 115] width 42 height 18
click at [449, 118] on p "05:01" at bounding box center [451, 120] width 11 height 8
drag, startPoint x: 400, startPoint y: 135, endPoint x: 449, endPoint y: 141, distance: 48.9
click at [449, 141] on div "How is that going? 05:01" at bounding box center [428, 135] width 63 height 18
click at [442, 145] on div "Sep 18 Yooo Gleb, you a coach right?? 17:29 Sep 19 Hey, yeah 01:38 Oh nicee 05:…" at bounding box center [231, 204] width 463 height 364
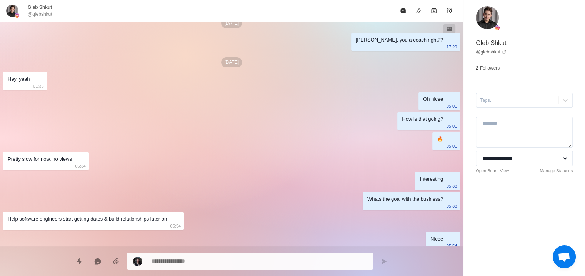
drag, startPoint x: 407, startPoint y: 126, endPoint x: 414, endPoint y: 156, distance: 30.2
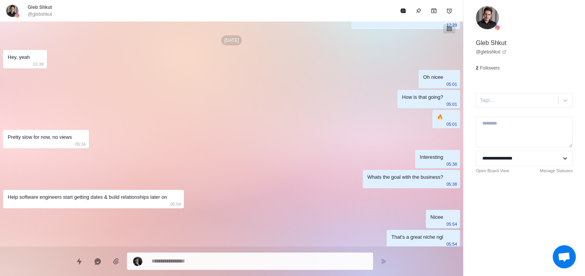
scroll to position [64, 0]
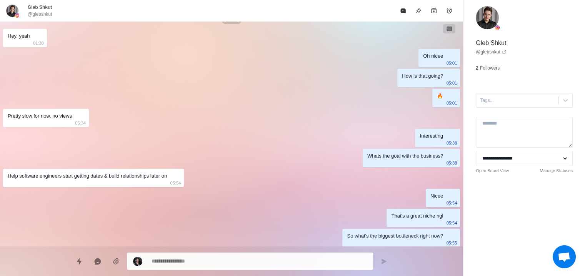
drag, startPoint x: 421, startPoint y: 135, endPoint x: 427, endPoint y: 159, distance: 24.5
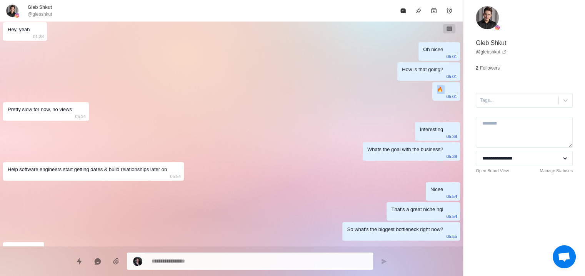
drag, startPoint x: 436, startPoint y: 86, endPoint x: 447, endPoint y: 93, distance: 13.1
click at [447, 93] on div "🔥 05:01" at bounding box center [446, 91] width 28 height 18
click at [447, 94] on p "05:01" at bounding box center [451, 96] width 11 height 8
click at [442, 91] on div "🔥 05:01" at bounding box center [446, 91] width 28 height 18
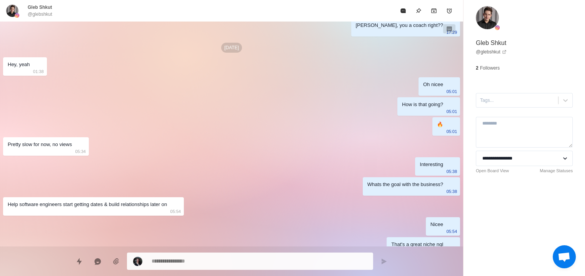
scroll to position [0, 0]
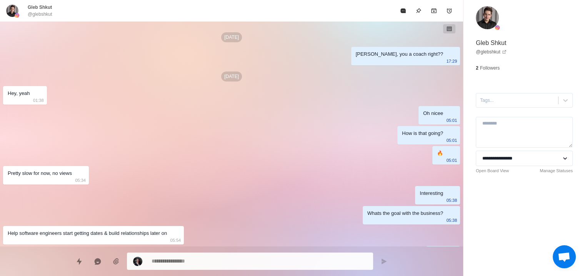
drag, startPoint x: 427, startPoint y: 114, endPoint x: 424, endPoint y: 89, distance: 25.6
drag, startPoint x: 432, startPoint y: 152, endPoint x: 460, endPoint y: 157, distance: 28.4
click at [463, 153] on div "Sep 18 Yooo Gleb, you a coach right?? 17:29 Sep 19 Hey, yeah 01:38 Oh nicee 05:…" at bounding box center [231, 134] width 463 height 225
drag, startPoint x: 445, startPoint y: 168, endPoint x: 434, endPoint y: 169, distance: 12.0
click at [445, 168] on div "Sep 18 Yooo Gleb, you a coach right?? 17:29 Sep 19 Hey, yeah 01:38 Oh nicee 05:…" at bounding box center [231, 204] width 463 height 364
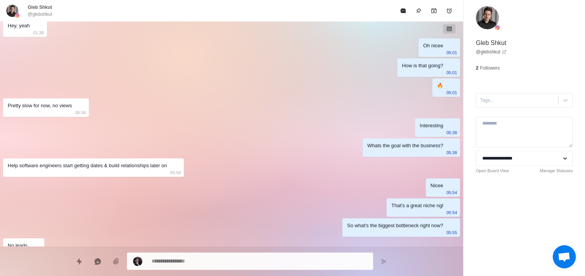
scroll to position [77, 0]
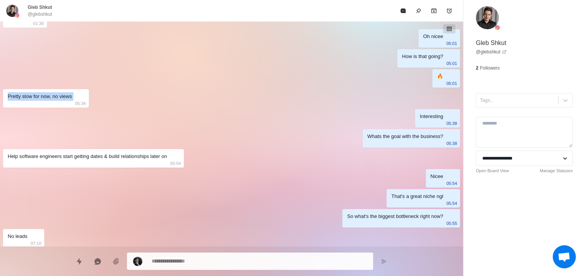
drag, startPoint x: 35, startPoint y: 100, endPoint x: 73, endPoint y: 105, distance: 38.3
click at [76, 103] on div "Sep 18 Yooo Gleb, you a coach right?? 17:29 Sep 19 Hey, yeah 01:38 Oh nicee 05:…" at bounding box center [231, 127] width 463 height 364
click at [78, 106] on p "05:34" at bounding box center [80, 103] width 11 height 8
click at [452, 128] on div "Sep 18 Yooo Gleb, you a coach right?? 17:29 Sep 19 Hey, yeah 01:38 Oh nicee 05:…" at bounding box center [231, 127] width 463 height 364
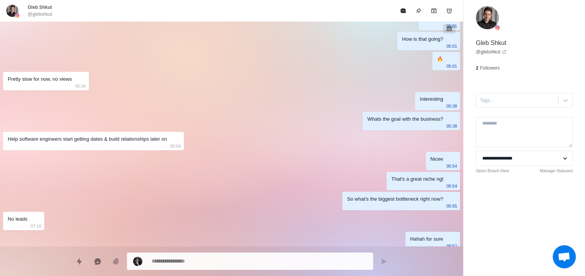
drag, startPoint x: 334, startPoint y: 177, endPoint x: 334, endPoint y: 194, distance: 17.3
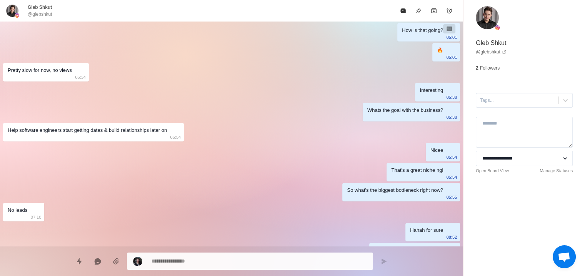
drag, startPoint x: 414, startPoint y: 150, endPoint x: 419, endPoint y: 171, distance: 21.6
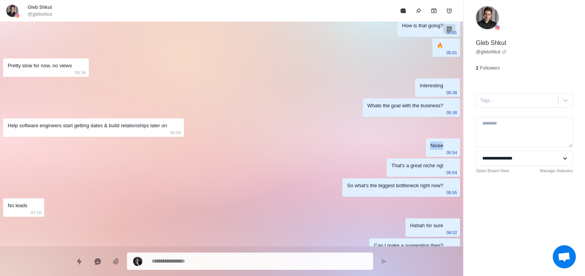
drag, startPoint x: 427, startPoint y: 146, endPoint x: 448, endPoint y: 148, distance: 21.6
click at [448, 148] on div "Nicee 05:54" at bounding box center [442, 147] width 34 height 18
click at [441, 148] on div "Nicee" at bounding box center [436, 145] width 13 height 8
drag, startPoint x: 437, startPoint y: 145, endPoint x: 449, endPoint y: 149, distance: 12.5
click at [446, 146] on div "Nicee 05:54" at bounding box center [442, 147] width 34 height 18
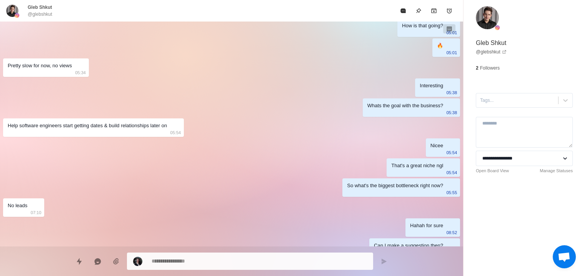
click at [449, 149] on p "05:54" at bounding box center [451, 152] width 11 height 8
drag, startPoint x: 390, startPoint y: 165, endPoint x: 449, endPoint y: 168, distance: 58.9
click at [449, 168] on div "That's a great niche ngl 05:54" at bounding box center [422, 167] width 73 height 18
click at [442, 167] on div "That's a great niche ngl" at bounding box center [417, 165] width 52 height 8
drag, startPoint x: 390, startPoint y: 163, endPoint x: 445, endPoint y: 166, distance: 54.7
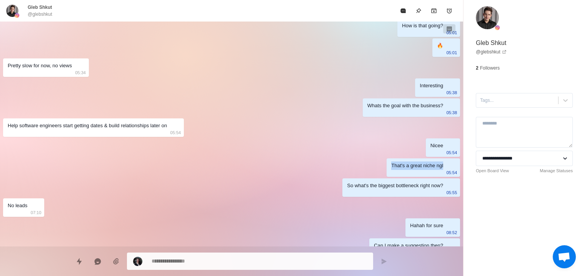
click at [444, 165] on div "That's a great niche ngl 05:54" at bounding box center [422, 167] width 73 height 18
click at [448, 168] on div "That's a great niche ngl 05:54" at bounding box center [422, 167] width 73 height 18
click at [447, 169] on p "05:54" at bounding box center [451, 172] width 11 height 8
drag, startPoint x: 384, startPoint y: 185, endPoint x: 445, endPoint y: 191, distance: 61.4
click at [445, 191] on div "So what's the biggest bottleneck right now? 05:55" at bounding box center [401, 187] width 118 height 18
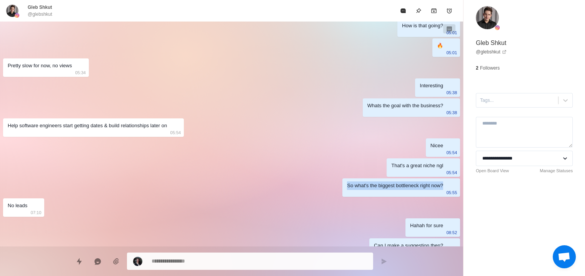
click at [440, 193] on div "So what's the biggest bottleneck right now? 05:55" at bounding box center [401, 187] width 118 height 18
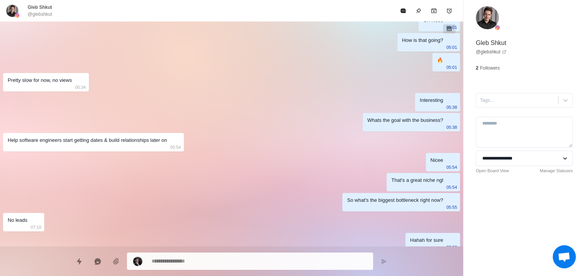
scroll to position [24, 0]
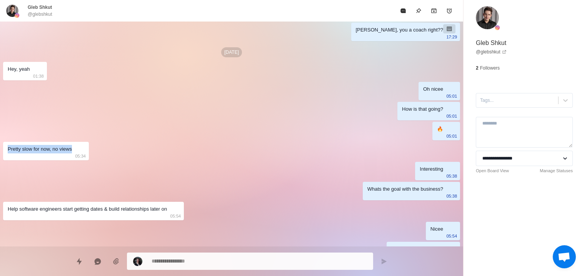
drag, startPoint x: 41, startPoint y: 148, endPoint x: 5, endPoint y: 150, distance: 36.2
click at [5, 150] on div "Pretty slow for now, no views 05:34" at bounding box center [46, 151] width 86 height 18
drag, startPoint x: 40, startPoint y: 176, endPoint x: 37, endPoint y: 173, distance: 4.7
click at [39, 176] on div "Sep 18 Yooo Gleb, you a coach right?? 17:29 Sep 19 Hey, yeah 01:38 Oh nicee 05:…" at bounding box center [231, 179] width 463 height 364
click at [313, 122] on div "Sep 18 Yooo Gleb, you a coach right?? 17:29 Sep 19 Hey, yeah 01:38 Oh nicee 05:…" at bounding box center [231, 179] width 463 height 364
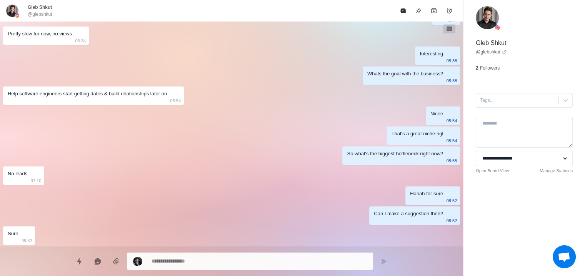
drag, startPoint x: 271, startPoint y: 113, endPoint x: 287, endPoint y: 181, distance: 69.8
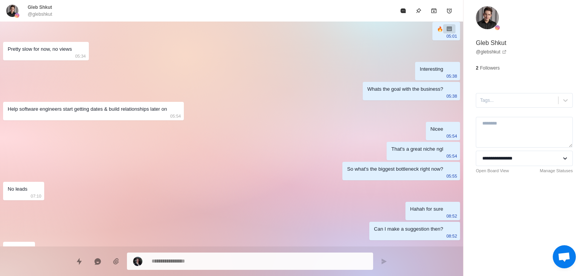
scroll to position [140, 0]
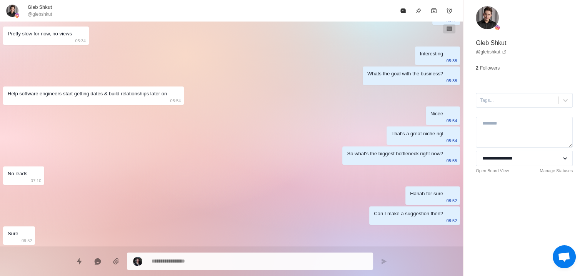
drag, startPoint x: 284, startPoint y: 158, endPoint x: 296, endPoint y: 226, distance: 69.6
drag, startPoint x: 30, startPoint y: 173, endPoint x: 0, endPoint y: 172, distance: 30.8
click at [0, 172] on html "Board View Tools Archived Chats Mark many as read Keyboard shortcuts Team Setti…" at bounding box center [292, 138] width 585 height 276
drag, startPoint x: 296, startPoint y: 222, endPoint x: 367, endPoint y: 226, distance: 71.3
click at [296, 222] on div "Sep 18 Yooo Gleb, you a coach right?? 17:29 Sep 19 Hey, yeah 01:38 Oh nicee 05:…" at bounding box center [231, 64] width 463 height 364
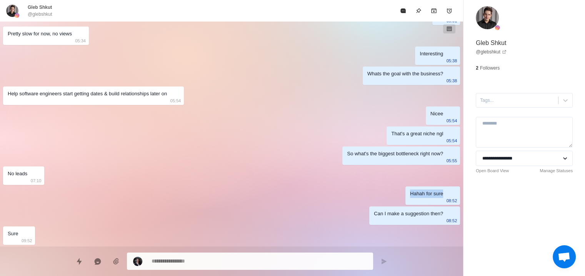
drag, startPoint x: 425, startPoint y: 196, endPoint x: 464, endPoint y: 195, distance: 38.4
click at [463, 195] on div "Sep 18 Yooo Gleb, you a coach right?? 17:29 Sep 19 Hey, yeah 01:38 Oh nicee 05:…" at bounding box center [231, 134] width 463 height 225
click at [451, 197] on p "08:52" at bounding box center [451, 200] width 11 height 8
click at [374, 194] on div "Sep 18 Yooo Gleb, you a coach right?? 17:29 Sep 19 Hey, yeah 01:38 Oh nicee 05:…" at bounding box center [231, 64] width 463 height 364
drag, startPoint x: 371, startPoint y: 213, endPoint x: 461, endPoint y: 216, distance: 90.4
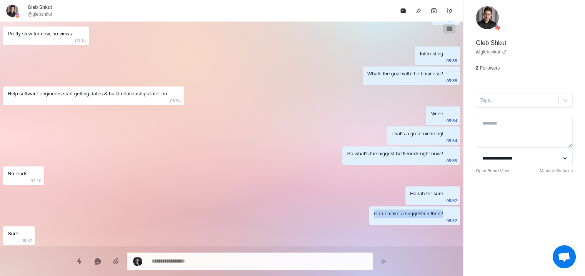
click at [461, 216] on div "Sep 18 Yooo Gleb, you a coach right?? 17:29 Sep 19 Hey, yeah 01:38 Oh nicee 05:…" at bounding box center [231, 64] width 463 height 364
click at [445, 218] on div "Can I make a suggestion then? 08:52" at bounding box center [414, 215] width 91 height 18
drag, startPoint x: 424, startPoint y: 166, endPoint x: 427, endPoint y: 176, distance: 10.3
click at [424, 166] on div "Sep 18 Yooo Gleb, you a coach right?? 17:29 Sep 19 Hey, yeah 01:38 Oh nicee 05:…" at bounding box center [231, 64] width 463 height 364
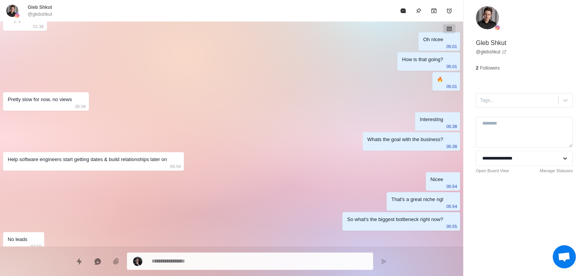
scroll to position [0, 0]
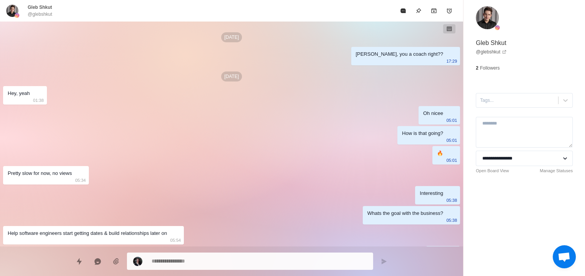
drag, startPoint x: 384, startPoint y: 166, endPoint x: 387, endPoint y: 98, distance: 68.9
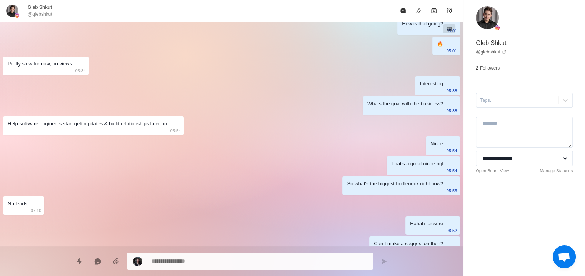
scroll to position [140, 0]
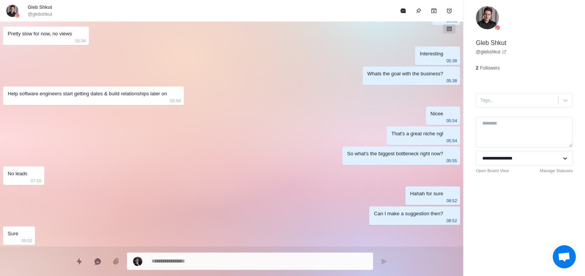
drag, startPoint x: 332, startPoint y: 85, endPoint x: 321, endPoint y: 159, distance: 74.7
click at [419, 71] on div "Whats the goal with the business?" at bounding box center [405, 74] width 76 height 8
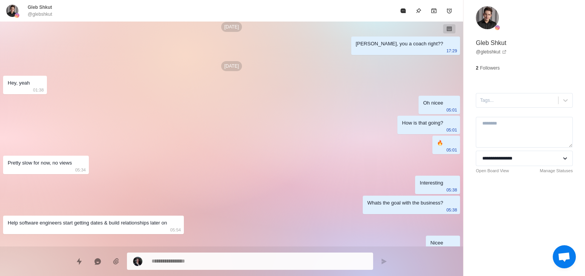
scroll to position [0, 0]
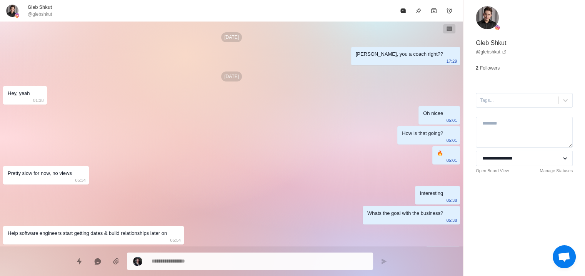
drag, startPoint x: 413, startPoint y: 148, endPoint x: 413, endPoint y: 80, distance: 68.0
drag, startPoint x: 27, startPoint y: 95, endPoint x: 0, endPoint y: 97, distance: 27.0
click at [0, 97] on html "Board View Tools Archived Chats Mark many as read Keyboard shortcuts Team Setti…" at bounding box center [292, 138] width 585 height 276
click at [49, 97] on div "Sep 18 Yooo Gleb, you a coach right?? 17:29 Sep 19 Hey, yeah 01:38 Oh nicee 05:…" at bounding box center [231, 204] width 463 height 364
drag, startPoint x: 424, startPoint y: 114, endPoint x: 444, endPoint y: 131, distance: 27.0
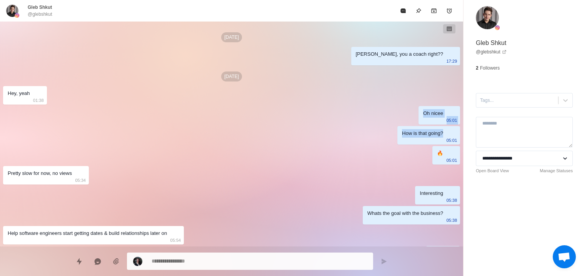
click at [444, 131] on div "Sep 18 Yooo Gleb, you a coach right?? 17:29 Sep 19 Hey, yeah 01:38 Oh nicee 05:…" at bounding box center [231, 204] width 463 height 364
click at [444, 132] on div "How is that going? 05:01" at bounding box center [428, 135] width 63 height 18
drag, startPoint x: 424, startPoint y: 114, endPoint x: 443, endPoint y: 117, distance: 18.8
click at [442, 117] on div "Oh nicee 05:01" at bounding box center [439, 115] width 42 height 18
click at [445, 117] on div "Oh nicee 05:01" at bounding box center [439, 115] width 42 height 18
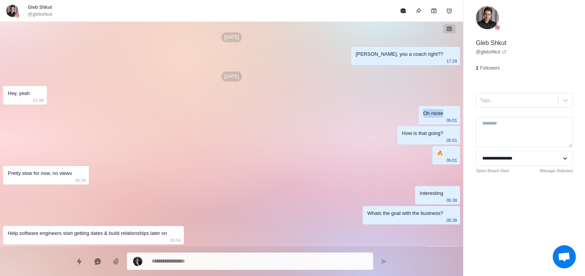
click at [436, 115] on div "Oh nicee" at bounding box center [433, 113] width 20 height 8
drag, startPoint x: 395, startPoint y: 131, endPoint x: 445, endPoint y: 132, distance: 50.7
click at [445, 132] on div "Sep 18 Yooo Gleb, you a coach right?? 17:29 Sep 19 Hey, yeah 01:38 Oh nicee 05:…" at bounding box center [231, 204] width 463 height 364
click at [448, 138] on p "05:01" at bounding box center [451, 140] width 11 height 8
drag, startPoint x: 401, startPoint y: 133, endPoint x: 464, endPoint y: 133, distance: 62.3
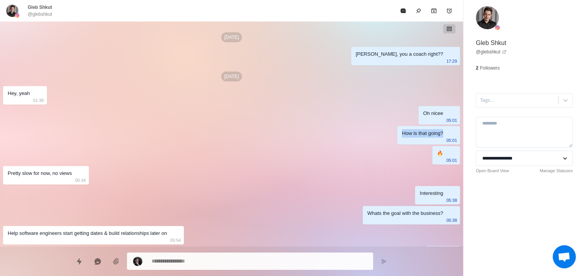
click at [463, 133] on div "Sep 18 Yooo Gleb, you a coach right?? 17:29 Sep 19 Hey, yeah 01:38 Oh nicee 05:…" at bounding box center [231, 134] width 463 height 225
click at [446, 139] on p "05:01" at bounding box center [451, 140] width 11 height 8
click at [425, 96] on div "Sep 18 Yooo Gleb, you a coach right?? 17:29 Sep 19 Hey, yeah 01:38 Oh nicee 05:…" at bounding box center [231, 204] width 463 height 364
drag, startPoint x: 424, startPoint y: 128, endPoint x: 407, endPoint y: 72, distance: 58.7
drag, startPoint x: 361, startPoint y: 137, endPoint x: 340, endPoint y: 66, distance: 74.7
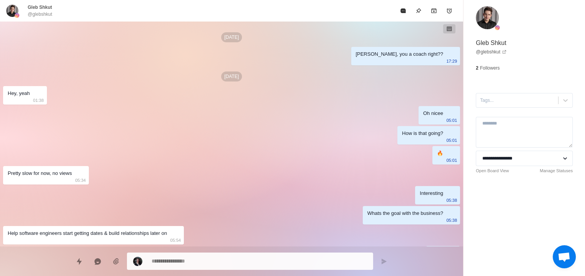
drag, startPoint x: 361, startPoint y: 19, endPoint x: 351, endPoint y: 144, distance: 125.3
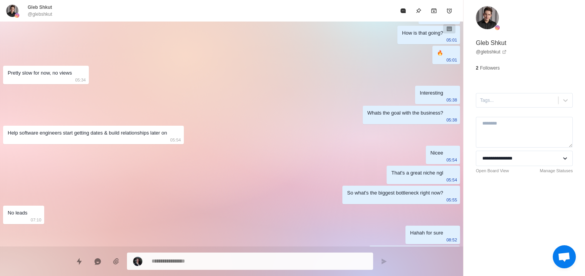
scroll to position [140, 0]
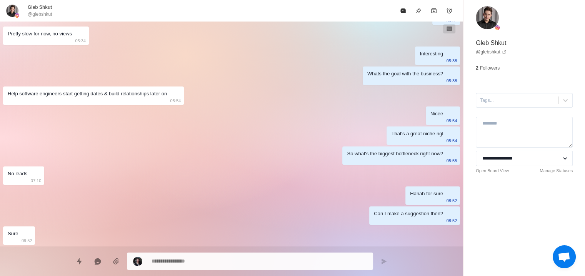
click at [416, 152] on div "So what's the biggest bottleneck right now?" at bounding box center [395, 154] width 96 height 8
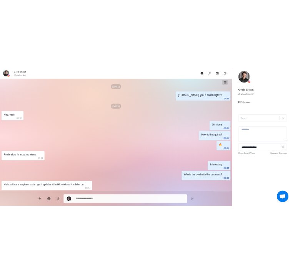
scroll to position [0, 0]
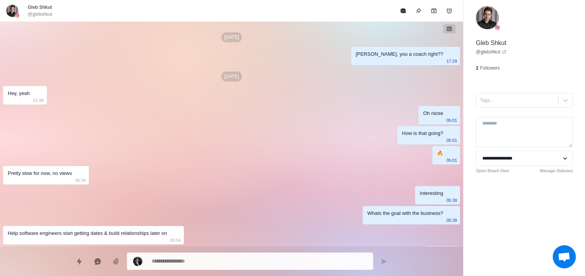
click at [38, 6] on p "Gleb Shkut" at bounding box center [40, 7] width 24 height 7
click at [15, 11] on img at bounding box center [12, 11] width 12 height 12
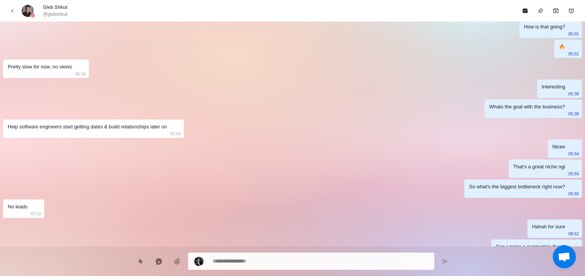
scroll to position [140, 0]
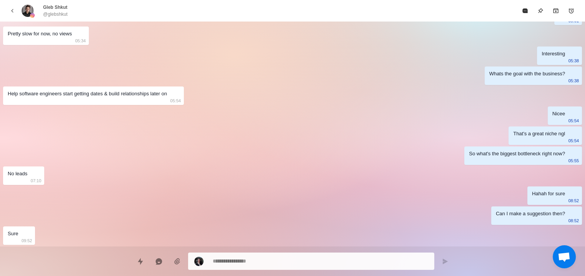
drag, startPoint x: 250, startPoint y: 150, endPoint x: 287, endPoint y: 285, distance: 140.2
click at [12, 12] on icon "back" at bounding box center [12, 10] width 7 height 7
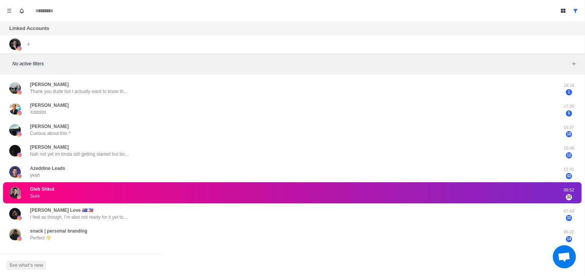
type textarea "*"
click at [12, 13] on button "Menu" at bounding box center [9, 11] width 12 height 12
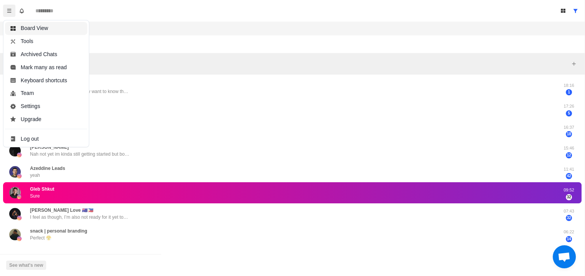
click at [30, 31] on button "Board View" at bounding box center [46, 28] width 82 height 13
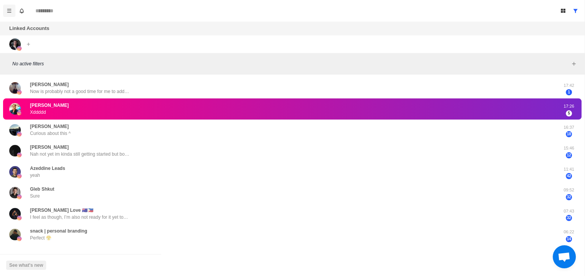
scroll to position [1071, 0]
click at [13, 16] on button "Menu" at bounding box center [9, 11] width 12 height 12
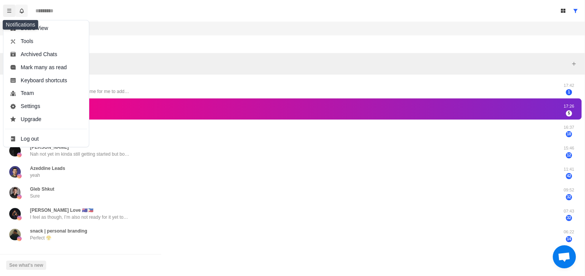
click at [23, 14] on button "Notifications" at bounding box center [21, 11] width 12 height 12
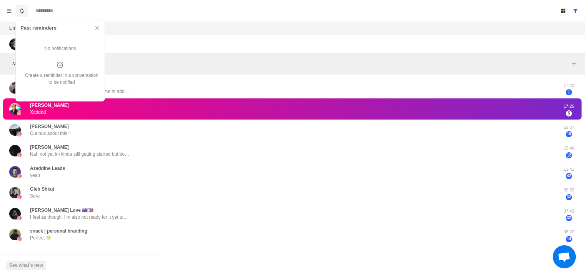
click at [23, 14] on button "Notifications" at bounding box center [21, 11] width 12 height 12
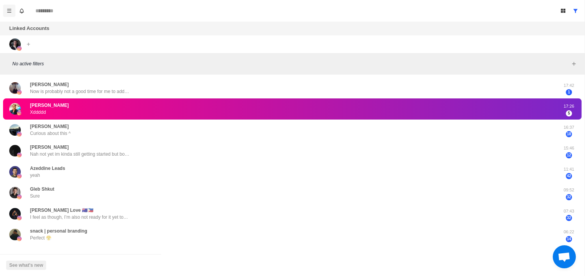
click at [7, 13] on icon "Menu" at bounding box center [9, 10] width 5 height 5
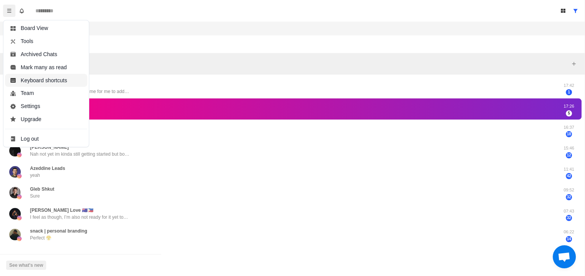
click at [56, 83] on button "Keyboard shortcuts" at bounding box center [46, 80] width 82 height 13
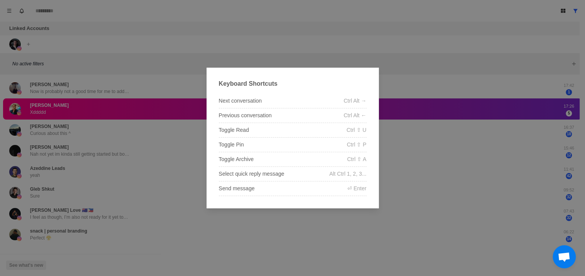
click at [65, 85] on div "Keyboard Shortcuts Next conversation Ctrl Alt → Previous conversation Ctrl Alt …" at bounding box center [292, 138] width 585 height 276
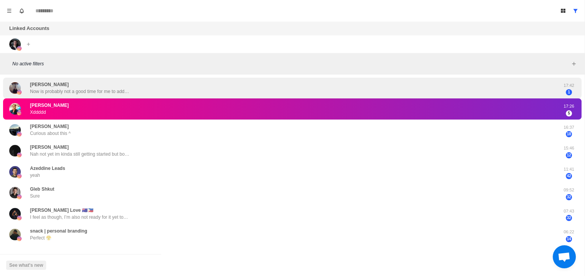
click at [75, 95] on div "Nick Poon Now is probably not a good time for me to add more stuff on my plate.…" at bounding box center [292, 88] width 578 height 21
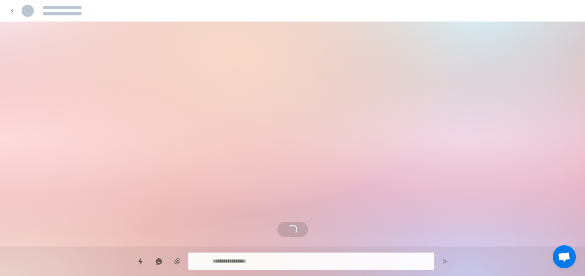
scroll to position [0, 0]
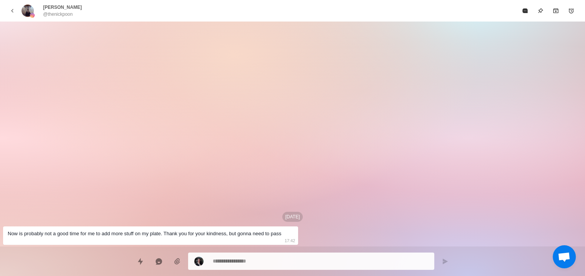
type textarea "*"
click at [226, 261] on textarea at bounding box center [320, 260] width 215 height 11
type textarea "*"
type textarea "**"
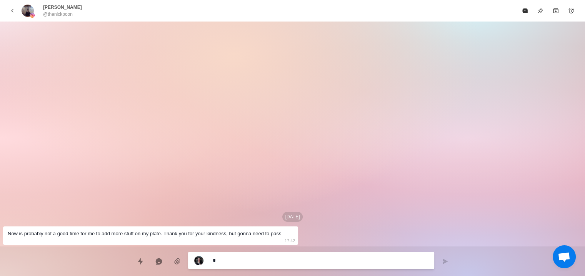
type textarea "*"
type textarea "***"
type textarea "*"
type textarea "****"
type textarea "*"
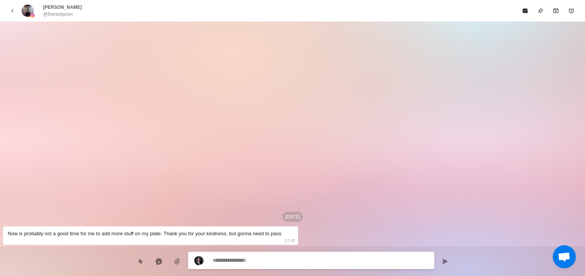
type textarea "*"
type textarea "**"
type textarea "*"
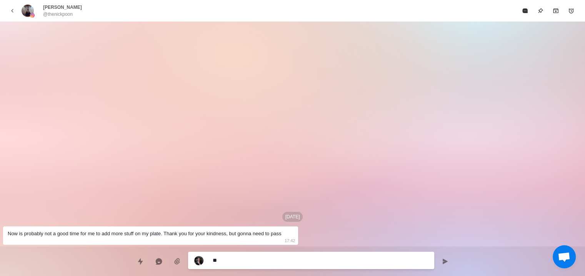
type textarea "***"
type textarea "*"
type textarea "****"
type textarea "*"
type textarea "*****"
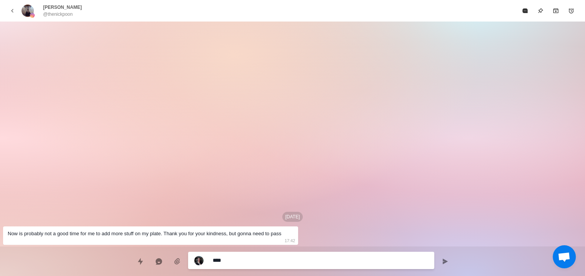
type textarea "*"
type textarea "*****"
type textarea "*"
type textarea "*******"
type textarea "*"
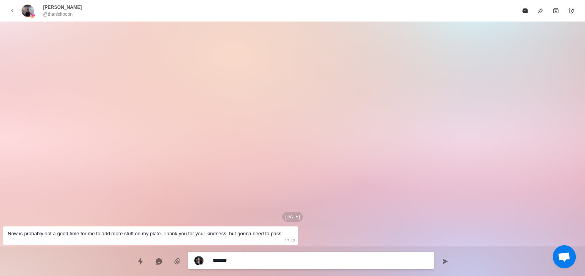
type textarea "********"
type textarea "*"
type textarea "*********"
type textarea "*"
type textarea "*********"
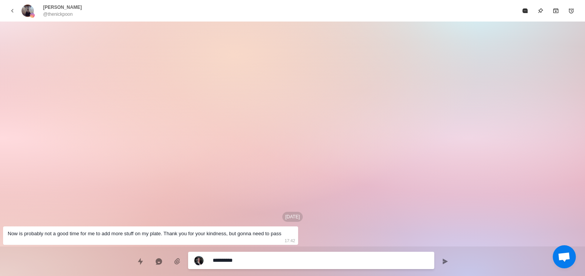
type textarea "*"
type textarea "**********"
type textarea "*"
type textarea "**********"
type textarea "*"
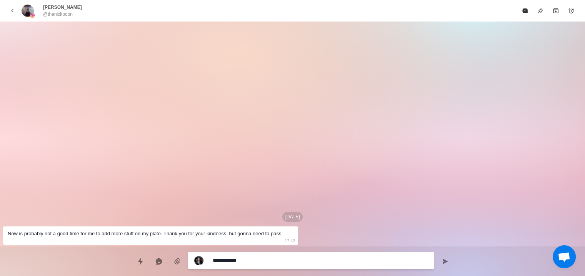
type textarea "**********"
type textarea "*"
type textarea "**********"
type textarea "*"
type textarea "**********"
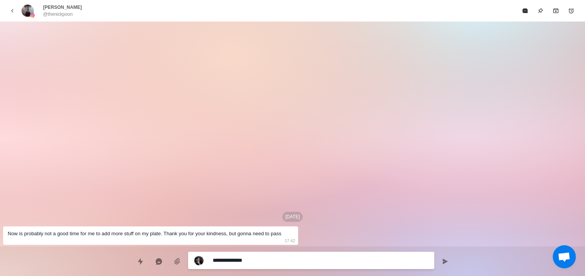
type textarea "*"
type textarea "**********"
type textarea "*"
type textarea "**********"
type textarea "*"
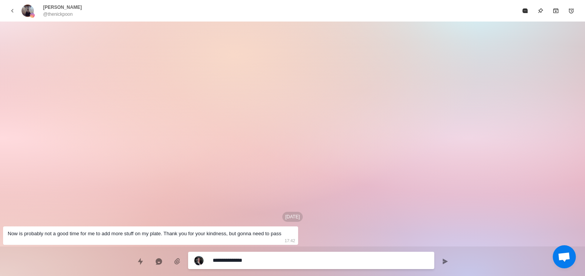
type textarea "**********"
type textarea "*"
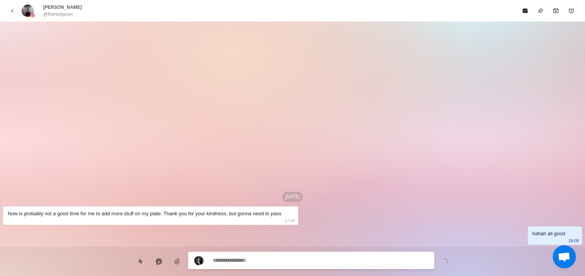
type textarea "*"
type textarea "**"
type textarea "*"
type textarea "***"
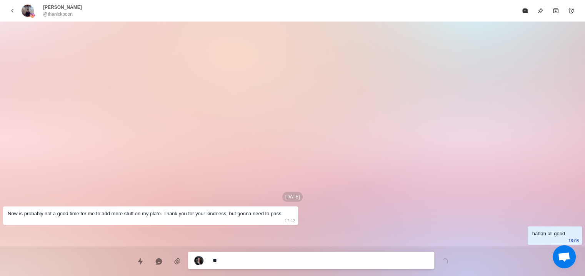
type textarea "*"
type textarea "****"
type textarea "*"
type textarea "****"
type textarea "*"
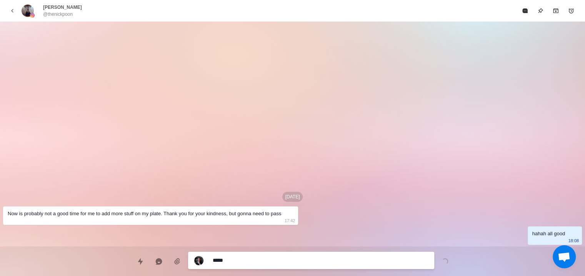
type textarea "******"
type textarea "*"
type textarea "*******"
type textarea "*"
type textarea "********"
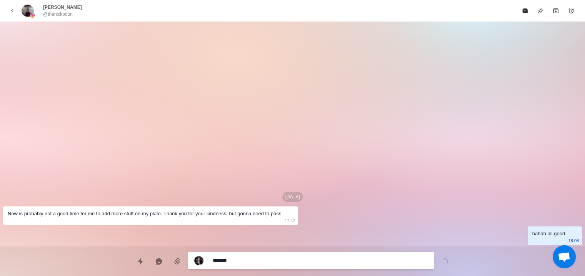
type textarea "*"
type textarea "*********"
type textarea "*"
type textarea "*********"
type textarea "*"
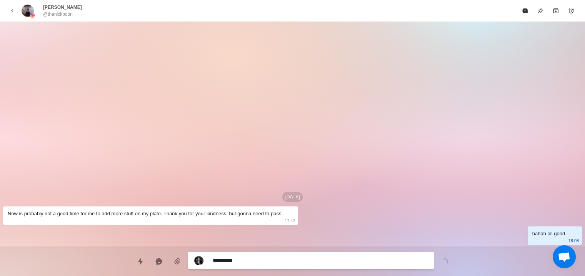
type textarea "**********"
type textarea "*"
type textarea "**********"
type textarea "*"
type textarea "**********"
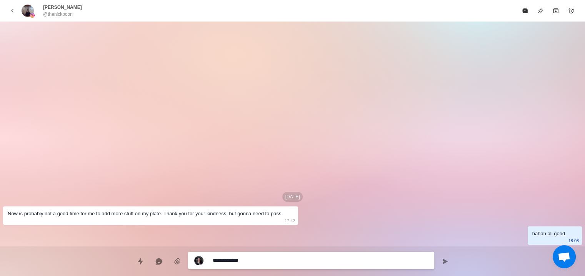
type textarea "*"
type textarea "**********"
type textarea "*"
type textarea "**********"
type textarea "*"
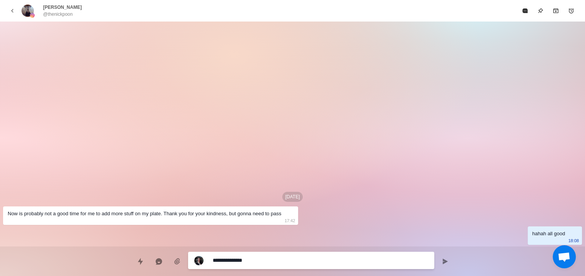
type textarea "**********"
type textarea "*"
type textarea "**********"
type textarea "*"
type textarea "**********"
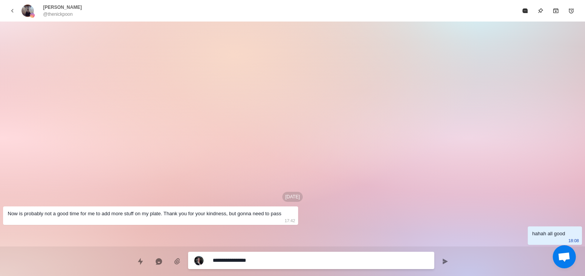
type textarea "*"
type textarea "**********"
type textarea "*"
type textarea "**********"
type textarea "*"
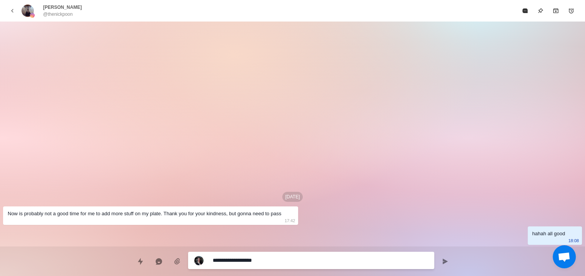
type textarea "**********"
type textarea "*"
type textarea "**********"
type textarea "*"
type textarea "**********"
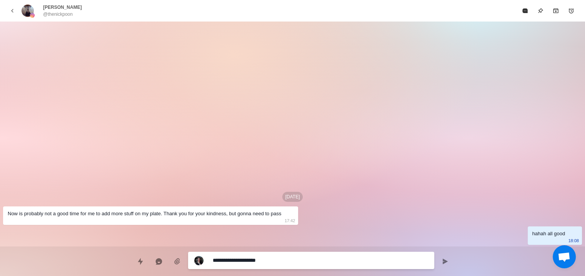
type textarea "*"
type textarea "**********"
type textarea "*"
type textarea "**********"
type textarea "*"
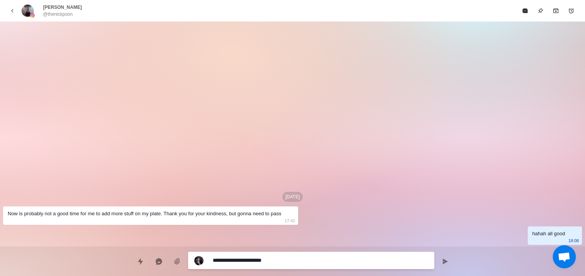
type textarea "**********"
type textarea "*"
type textarea "**********"
type textarea "*"
type textarea "**********"
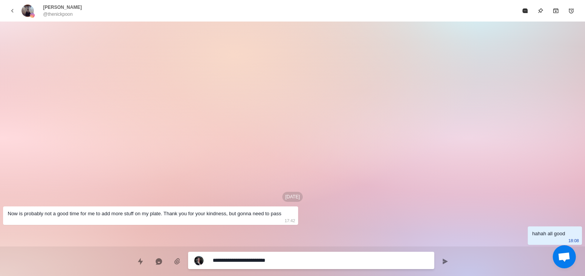
type textarea "*"
type textarea "**********"
type textarea "*"
type textarea "**********"
type textarea "*"
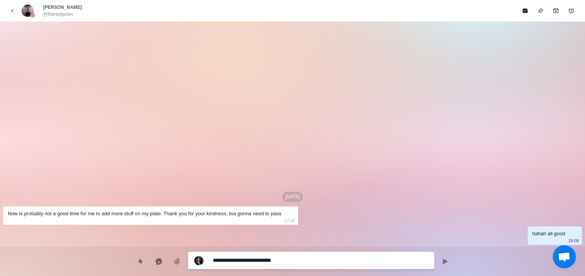
type textarea "**********"
type textarea "*"
type textarea "**********"
type textarea "*"
type textarea "**********"
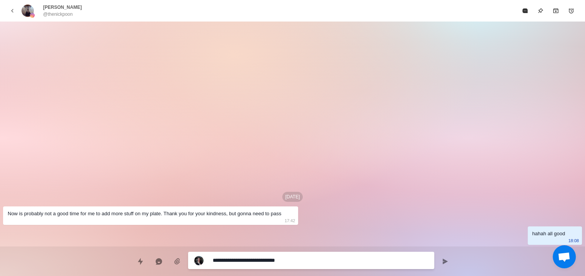
type textarea "*"
type textarea "**********"
type textarea "*"
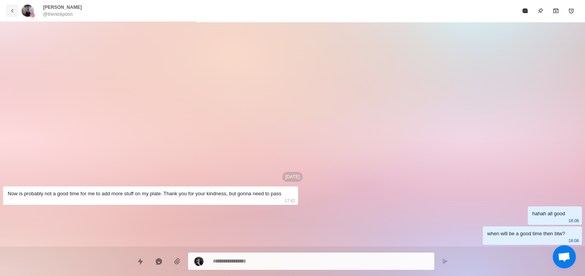
click at [12, 10] on icon "back" at bounding box center [12, 11] width 2 height 4
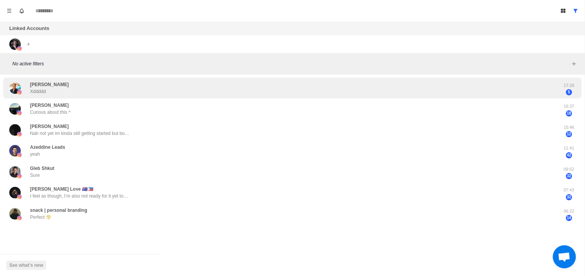
drag, startPoint x: 160, startPoint y: 56, endPoint x: 161, endPoint y: 83, distance: 26.5
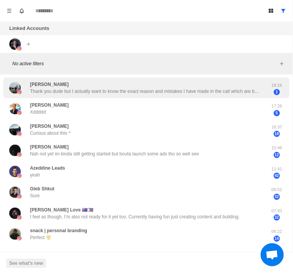
click at [82, 91] on p "Thank you dude but I actually want to know the exact reason and mistakes I have…" at bounding box center [145, 91] width 231 height 7
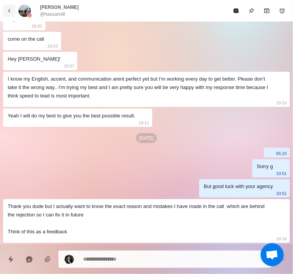
click at [7, 9] on icon "back" at bounding box center [9, 10] width 7 height 7
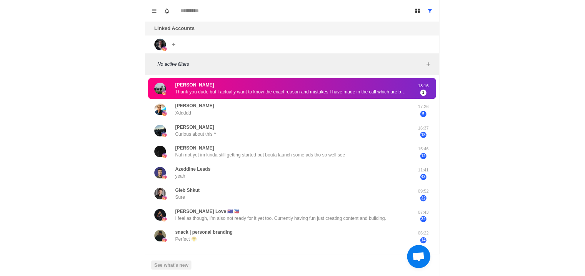
scroll to position [377, 0]
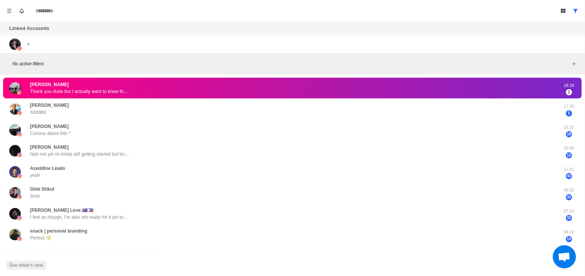
type textarea "*"
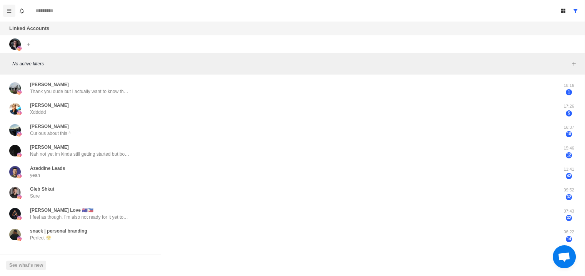
drag, startPoint x: 7, startPoint y: 17, endPoint x: 8, endPoint y: 13, distance: 4.3
click at [7, 17] on div "Board View Tools Archived Chats Mark many as read Keyboard shortcuts Team Setti…" at bounding box center [292, 11] width 584 height 22
click at [9, 13] on icon "Menu" at bounding box center [9, 10] width 5 height 5
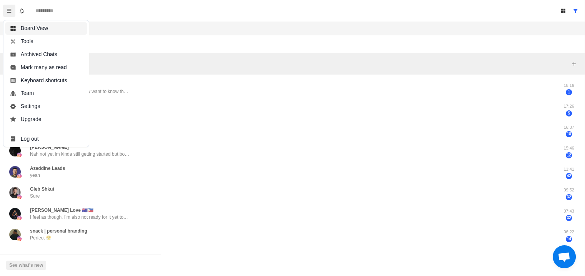
click at [32, 30] on button "Board View" at bounding box center [46, 28] width 82 height 13
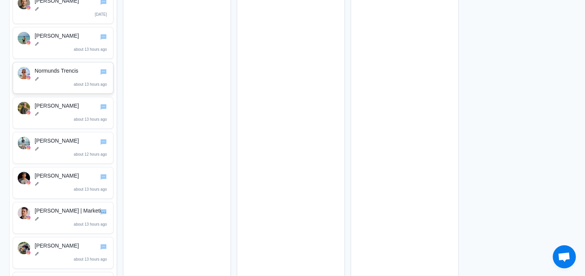
scroll to position [231, 0]
click at [103, 108] on icon "Go to chat" at bounding box center [103, 105] width 7 height 7
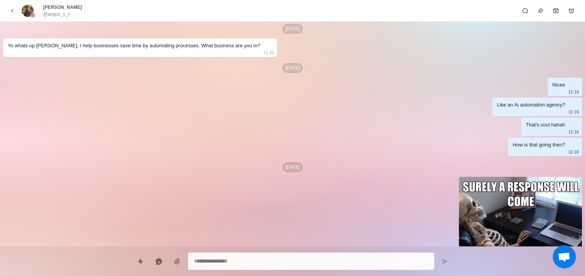
scroll to position [0, 0]
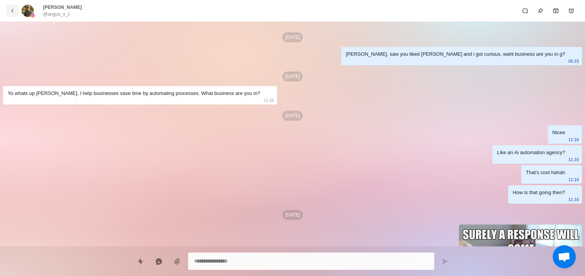
click at [9, 12] on icon "back" at bounding box center [12, 10] width 7 height 7
type textarea "*"
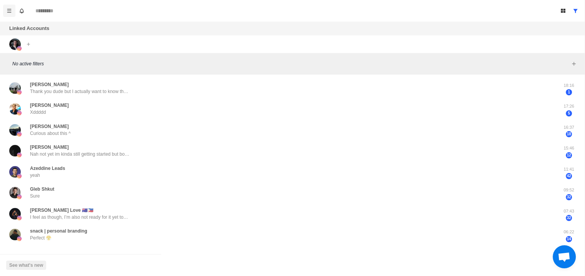
click at [14, 10] on button "Menu" at bounding box center [9, 11] width 12 height 12
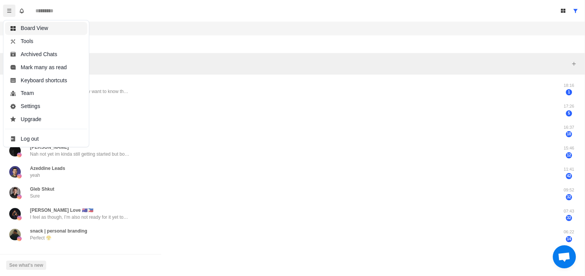
click at [19, 28] on button "Board View" at bounding box center [46, 28] width 82 height 13
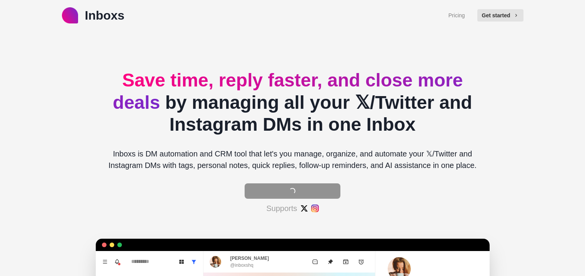
type textarea "*"
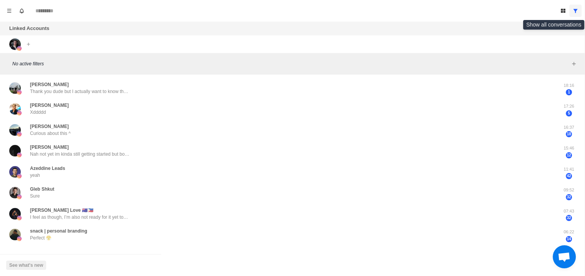
click at [578, 12] on icon "Show all conversations" at bounding box center [574, 10] width 5 height 5
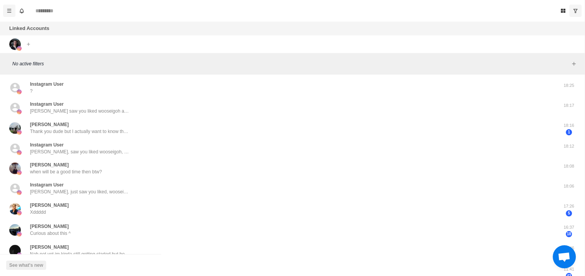
click at [7, 8] on icon "Menu" at bounding box center [9, 10] width 5 height 5
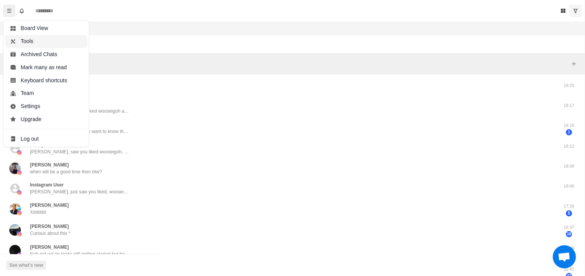
click at [43, 41] on button "Tools" at bounding box center [46, 41] width 82 height 13
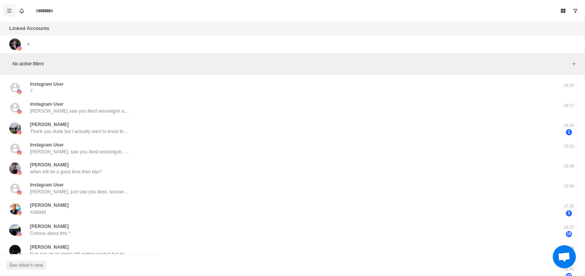
click at [13, 9] on button "Menu" at bounding box center [9, 11] width 12 height 12
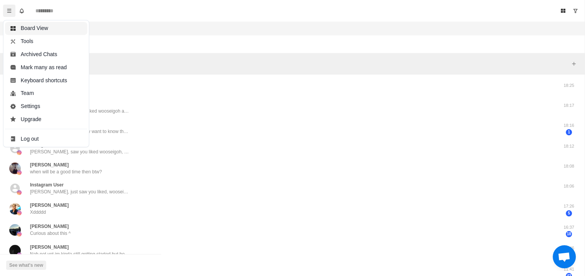
click at [31, 31] on button "Board View" at bounding box center [46, 28] width 82 height 13
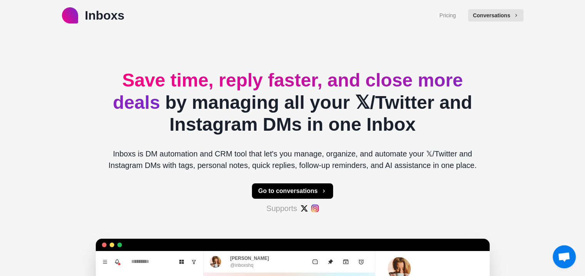
click at [305, 181] on div "Save time, reply faster, and close more deals by managing all your 𝕏/Twitter an…" at bounding box center [292, 256] width 381 height 451
click at [307, 186] on button "Go to conversations" at bounding box center [292, 190] width 81 height 15
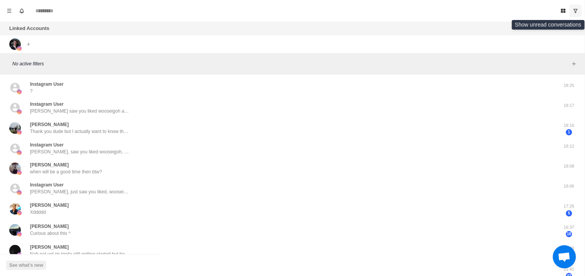
click at [578, 13] on icon "Show unread conversations" at bounding box center [574, 10] width 5 height 5
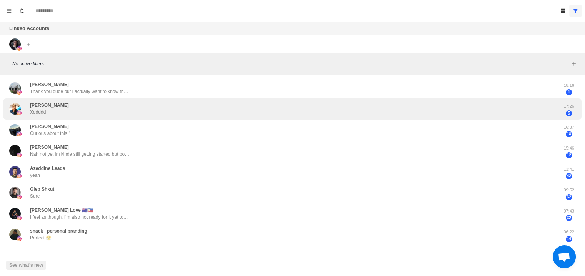
click at [47, 113] on div "[PERSON_NAME] Xddddd" at bounding box center [49, 109] width 39 height 14
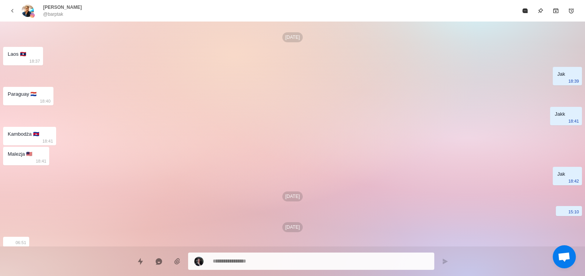
scroll to position [1083, 0]
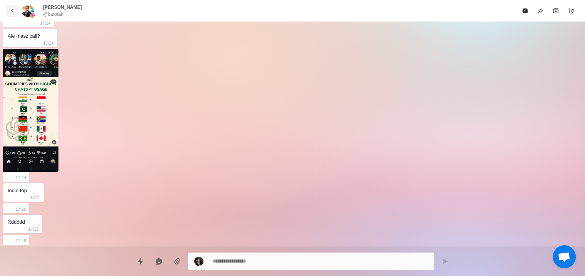
click at [13, 11] on icon "back" at bounding box center [12, 11] width 2 height 4
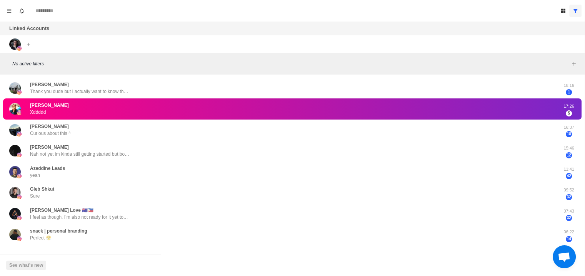
scroll to position [0, 0]
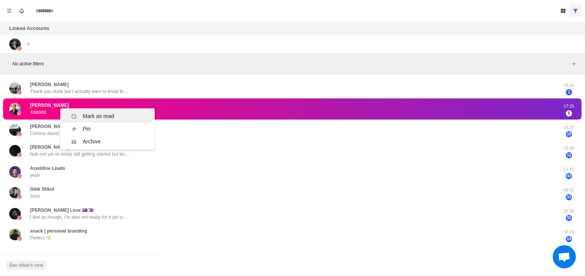
click at [98, 118] on div "Mark as read" at bounding box center [99, 116] width 32 height 8
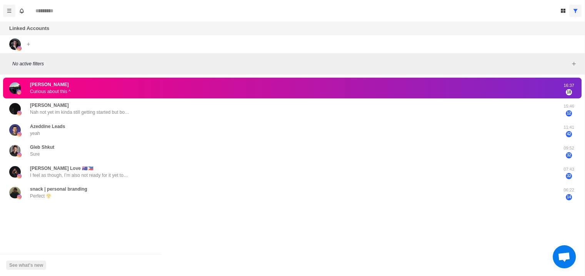
click at [7, 9] on icon "Menu" at bounding box center [9, 10] width 4 height 3
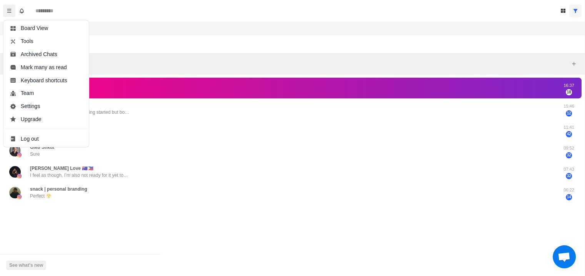
click at [6, 10] on button "Menu" at bounding box center [9, 11] width 12 height 12
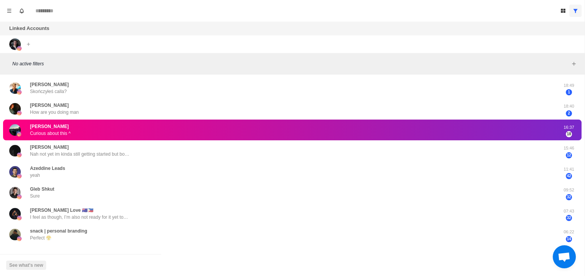
click at [56, 132] on p "Curious about this ^" at bounding box center [50, 133] width 41 height 7
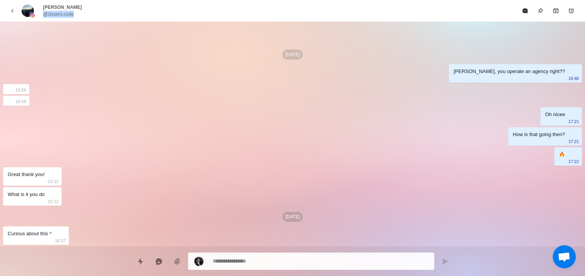
drag, startPoint x: 76, startPoint y: 15, endPoint x: 45, endPoint y: 14, distance: 31.9
click at [45, 14] on div "[PERSON_NAME] @closers.code" at bounding box center [62, 11] width 39 height 14
type textarea "*"
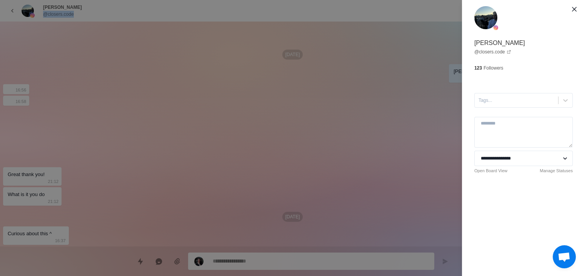
copy p "@closers.code"
type textarea "*"
